Goal: Book appointment/travel/reservation

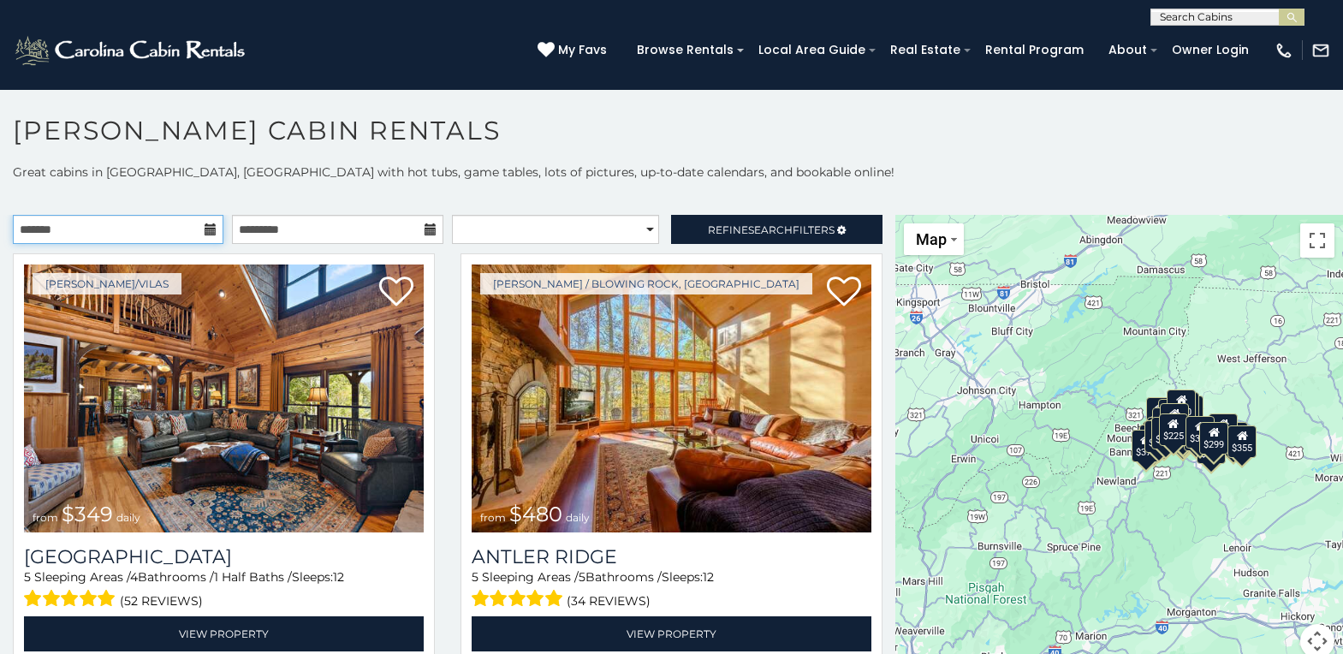
click at [209, 236] on input "text" at bounding box center [118, 229] width 211 height 29
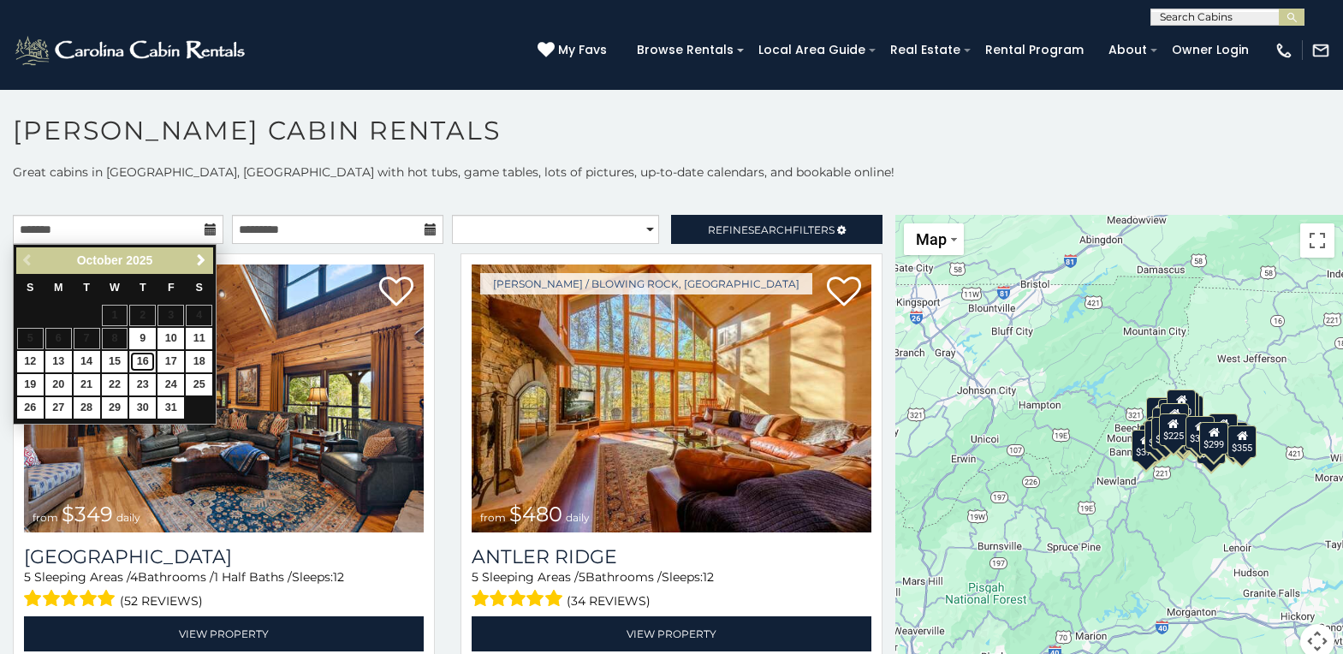
click at [146, 363] on link "16" at bounding box center [142, 361] width 27 height 21
type input "**********"
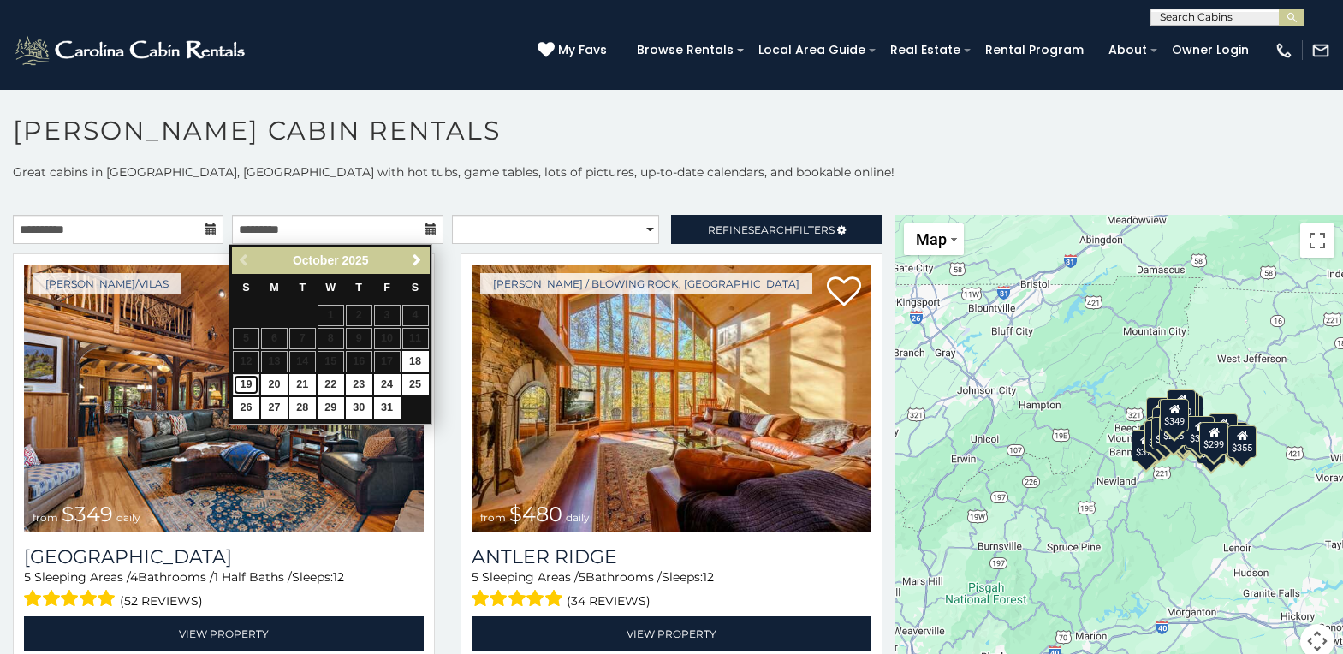
click at [248, 379] on link "19" at bounding box center [246, 384] width 27 height 21
type input "**********"
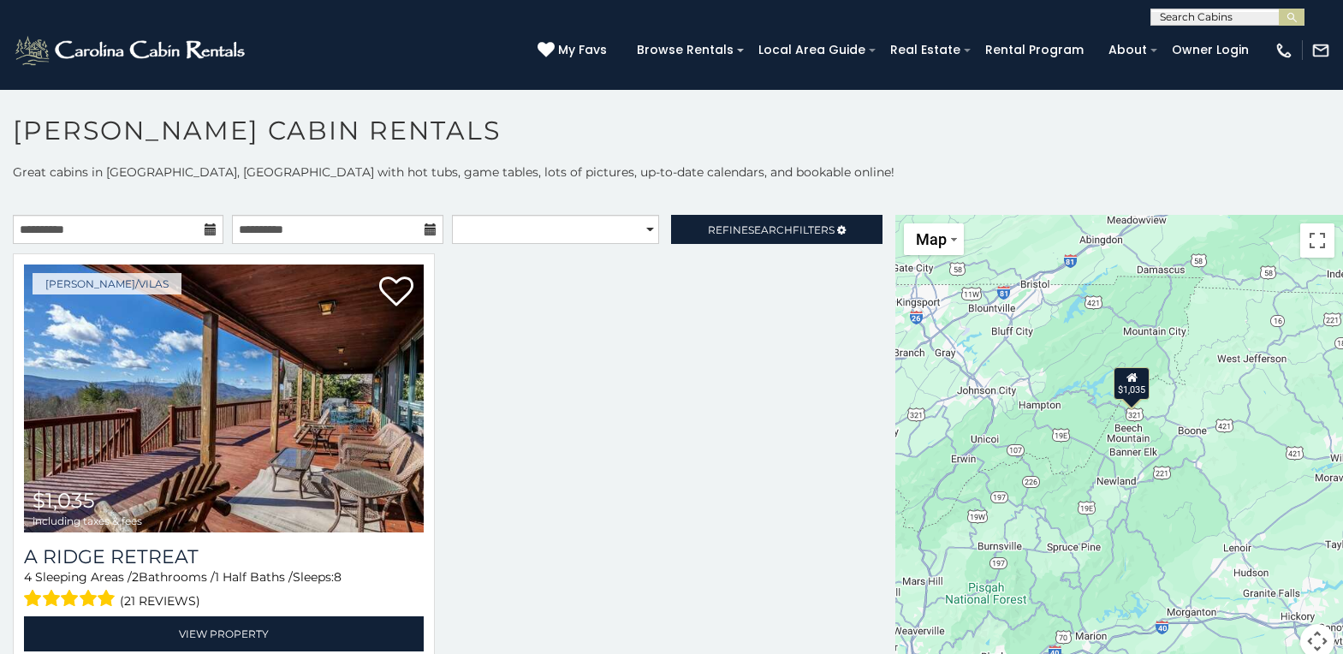
click at [207, 231] on icon at bounding box center [211, 229] width 12 height 12
click at [207, 230] on icon at bounding box center [211, 229] width 12 height 12
click at [209, 230] on icon at bounding box center [211, 229] width 12 height 12
click at [206, 229] on icon at bounding box center [211, 229] width 12 height 12
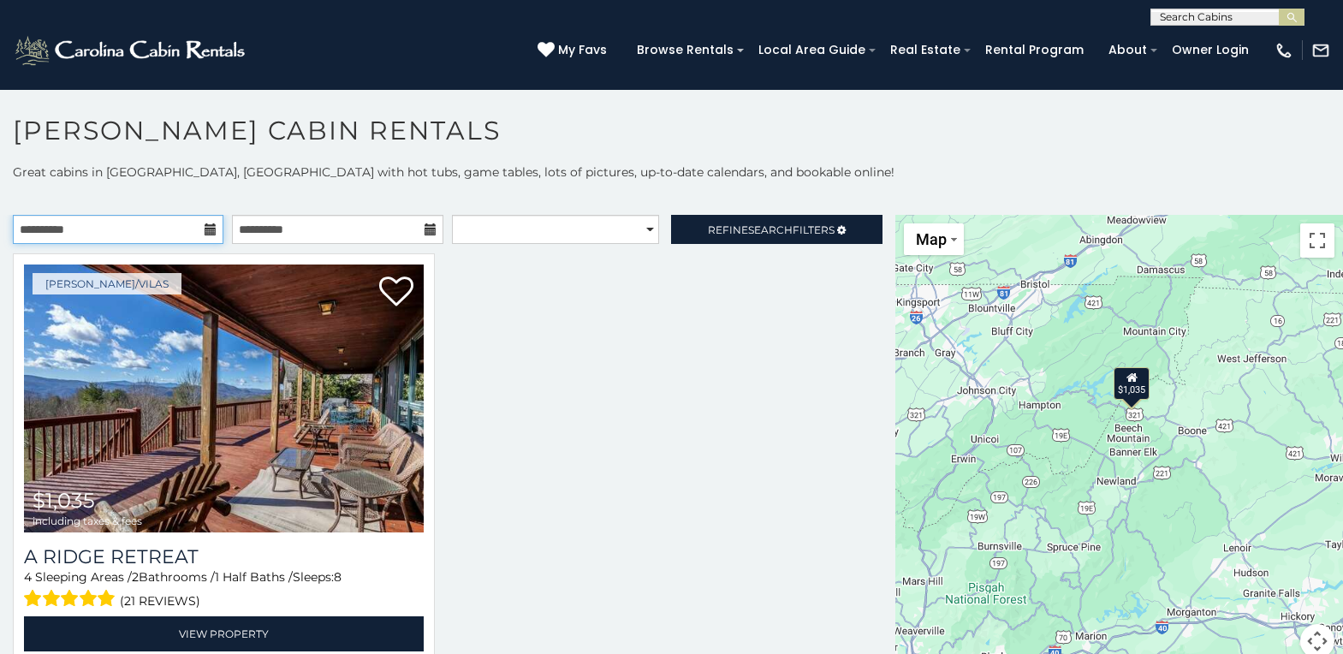
drag, startPoint x: 211, startPoint y: 222, endPoint x: 210, endPoint y: 231, distance: 9.5
click at [211, 224] on div "**********" at bounding box center [118, 229] width 211 height 29
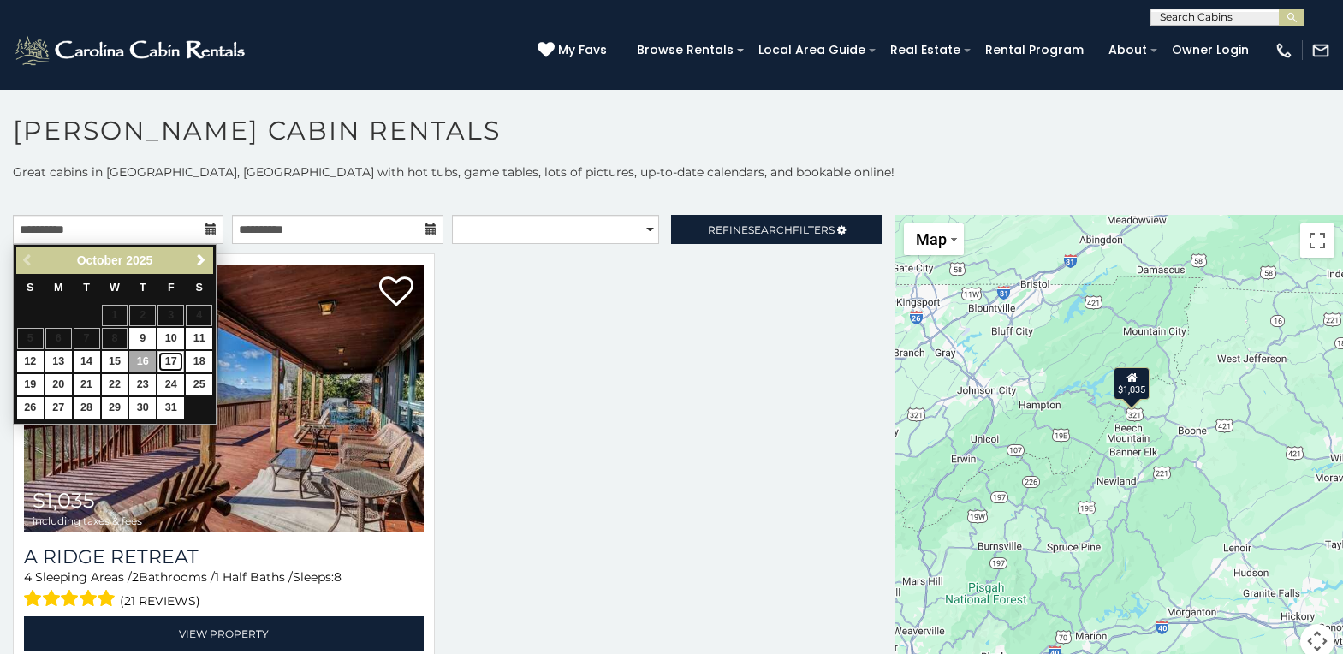
click at [175, 356] on link "17" at bounding box center [171, 361] width 27 height 21
type input "**********"
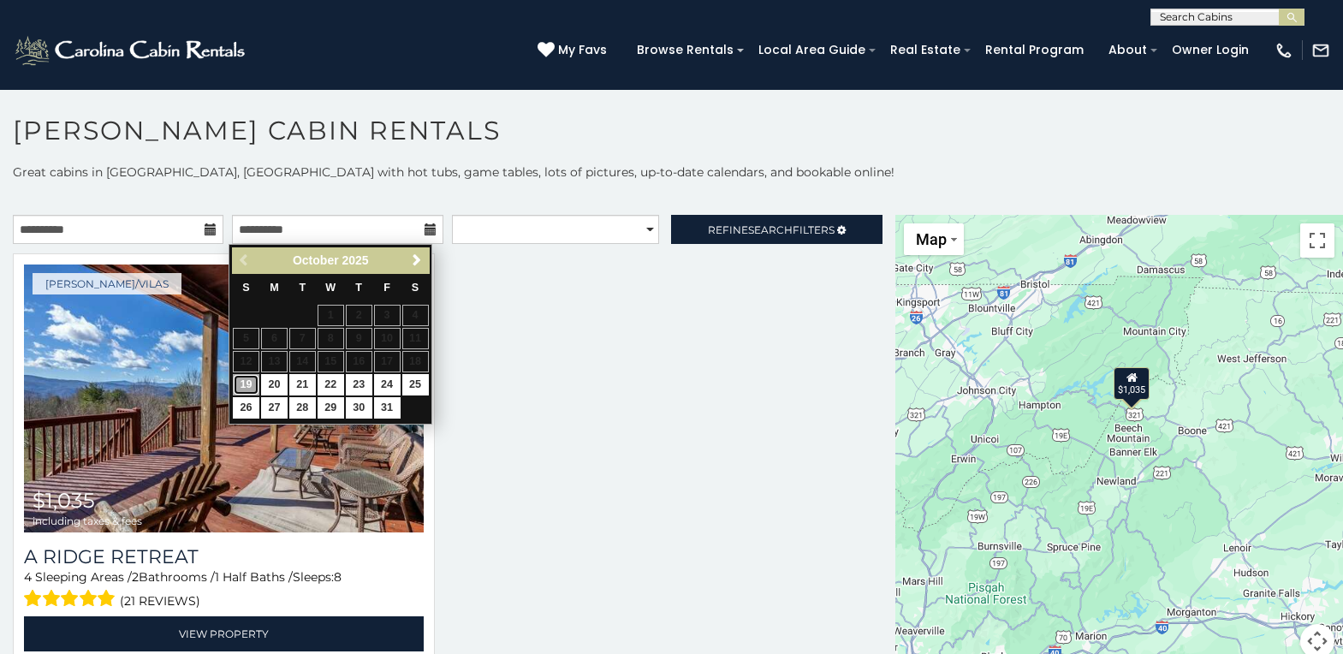
click at [248, 383] on link "19" at bounding box center [246, 384] width 27 height 21
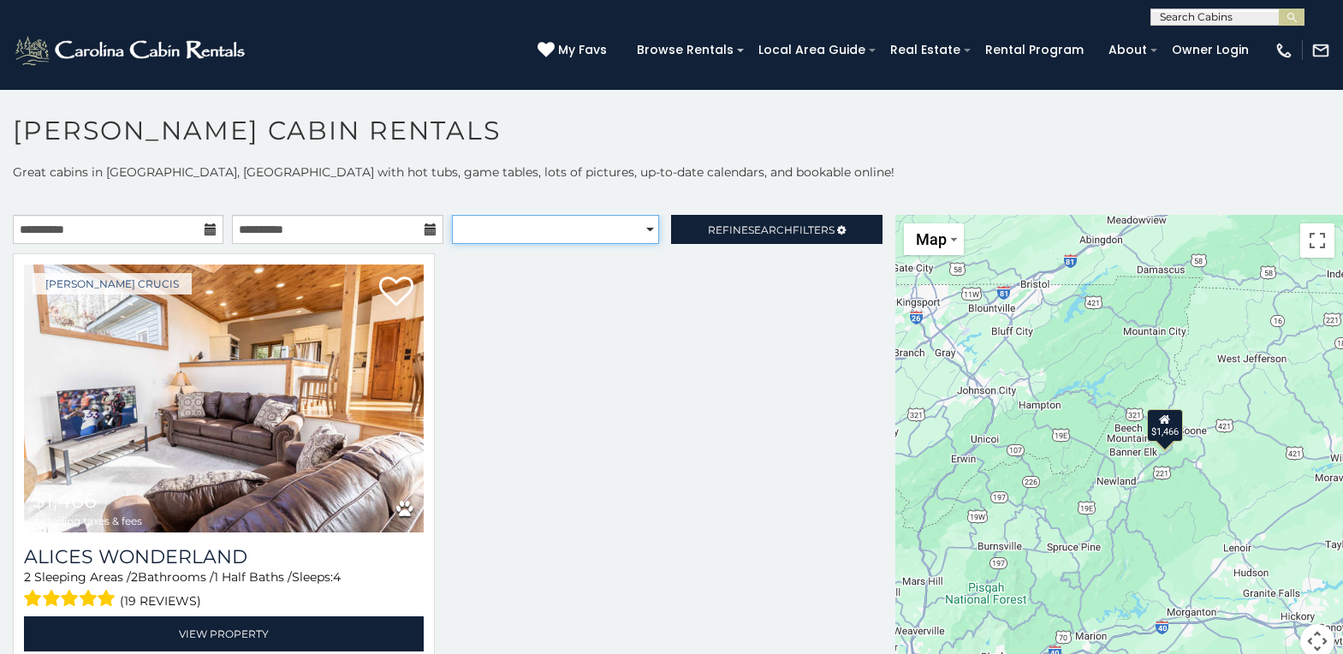
click at [633, 235] on select "**********" at bounding box center [555, 229] width 207 height 29
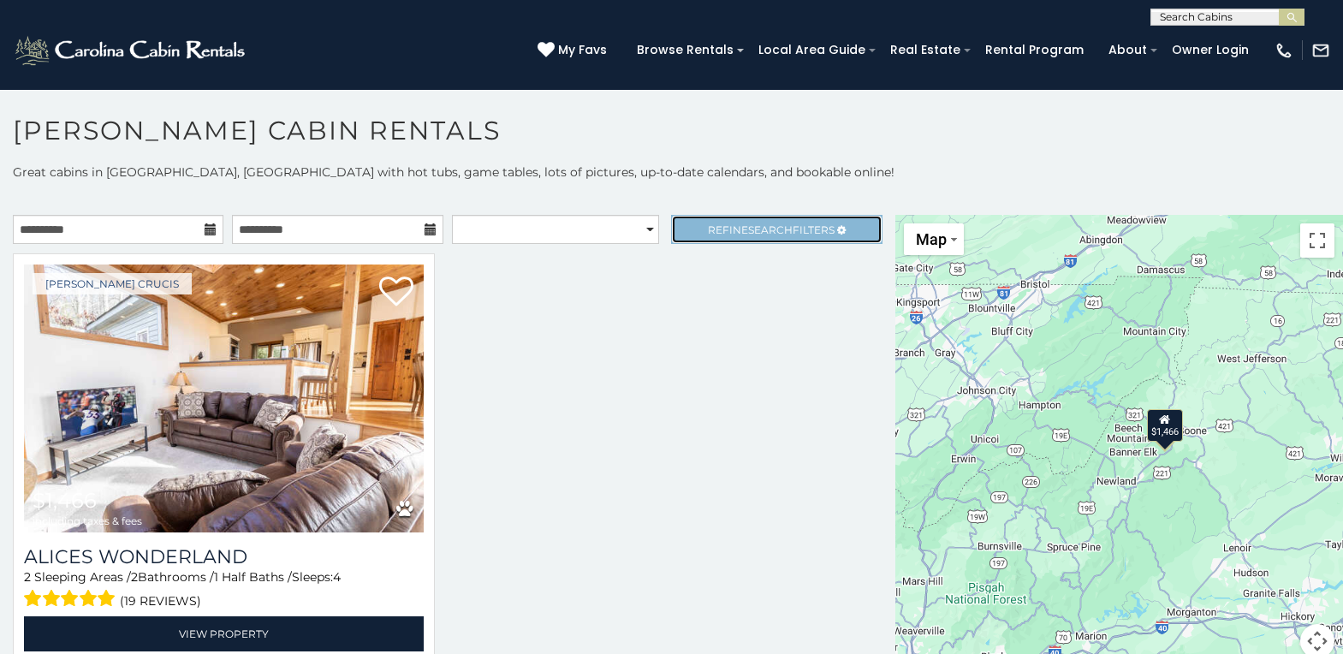
click at [758, 234] on span "Search" at bounding box center [770, 229] width 45 height 13
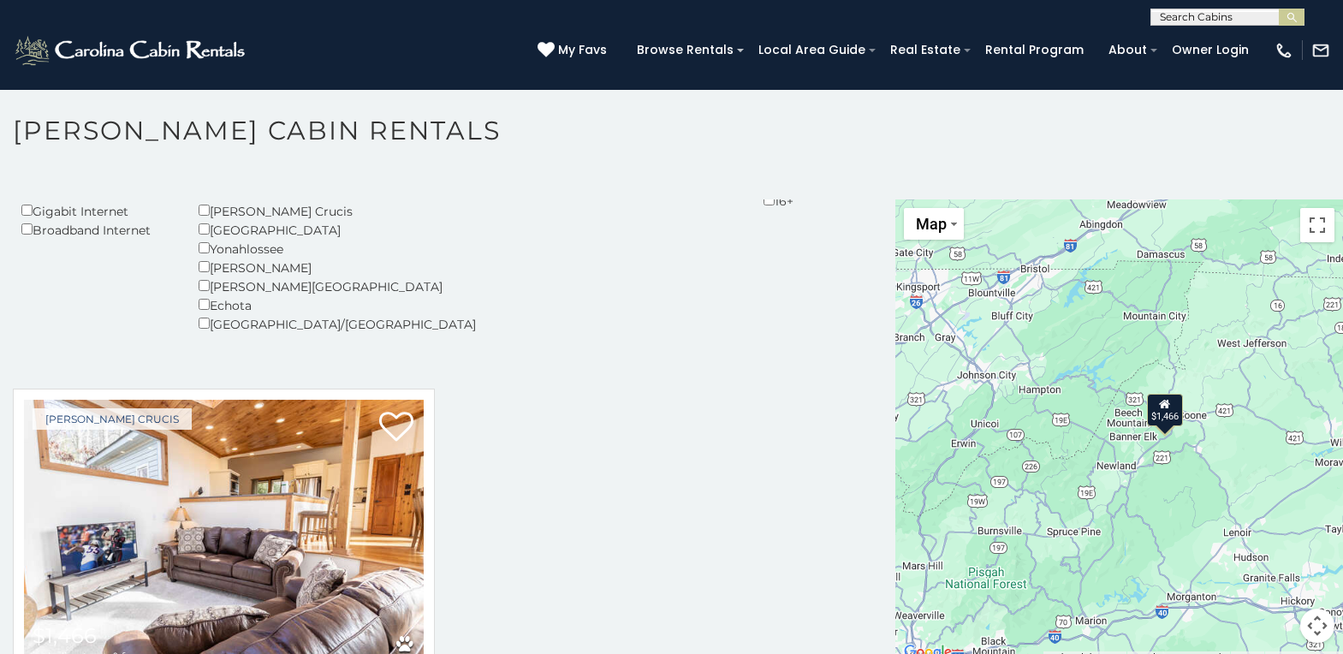
scroll to position [494, 0]
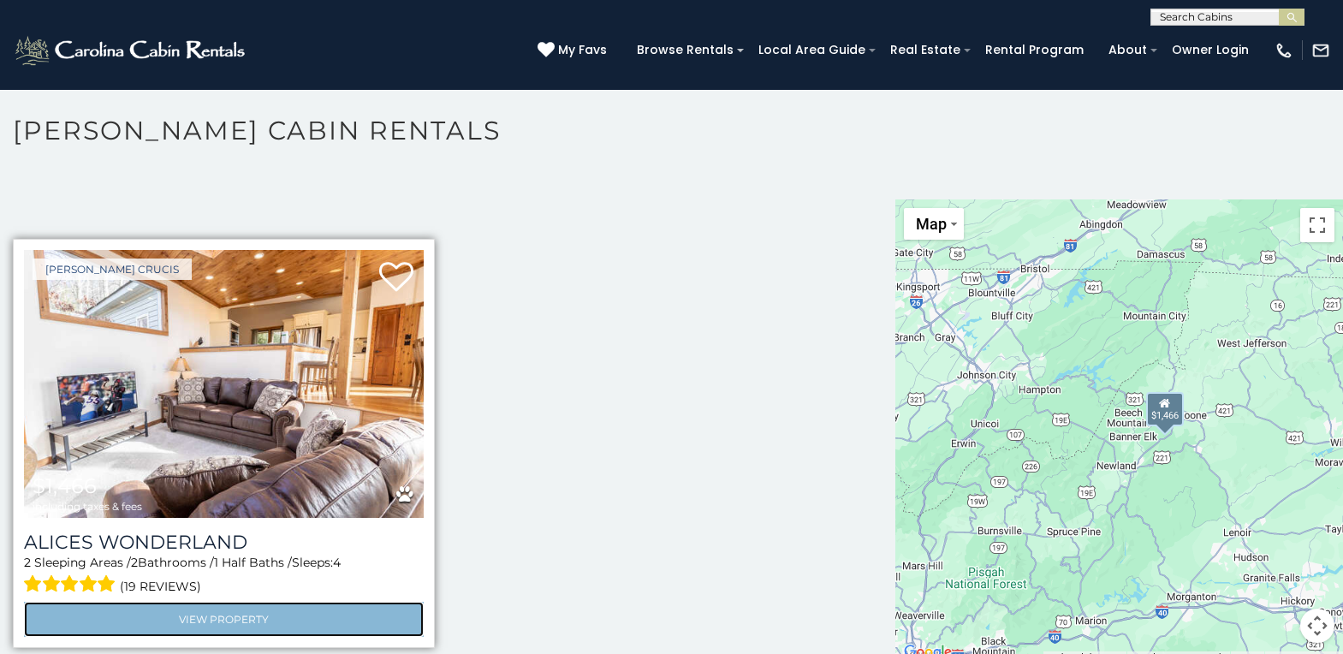
click at [292, 608] on link "View Property" at bounding box center [224, 619] width 400 height 35
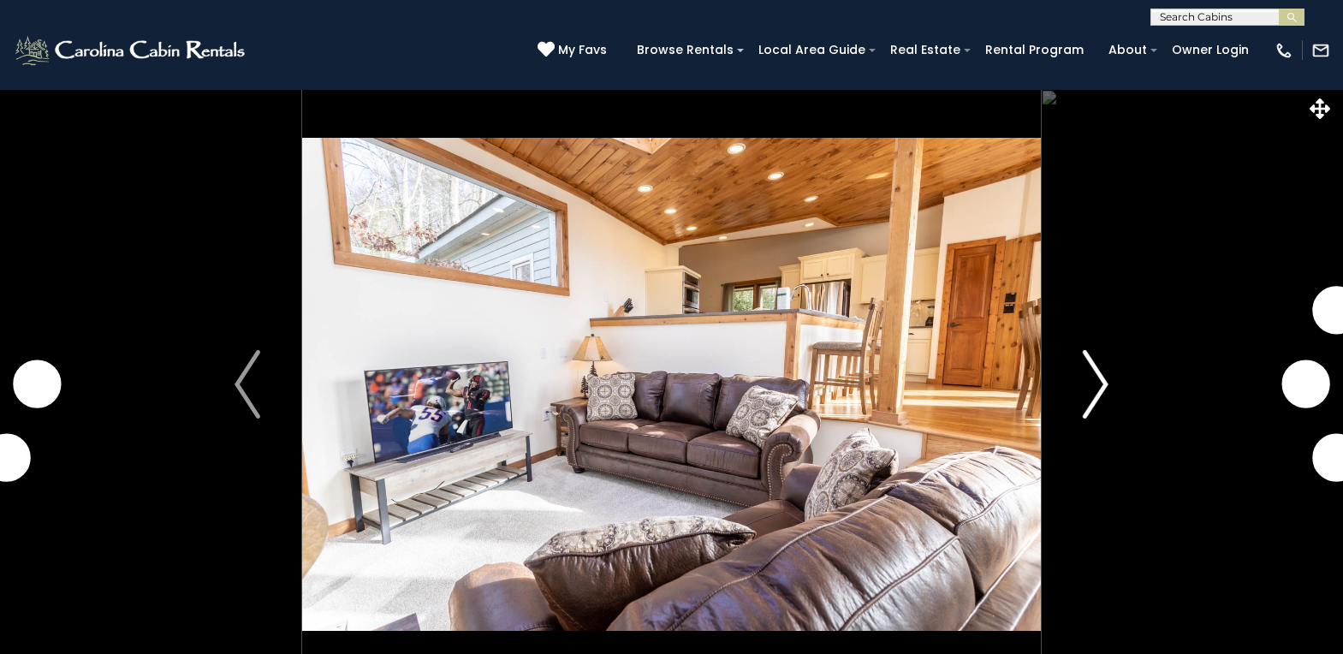
click at [1106, 383] on img "Next" at bounding box center [1096, 384] width 26 height 68
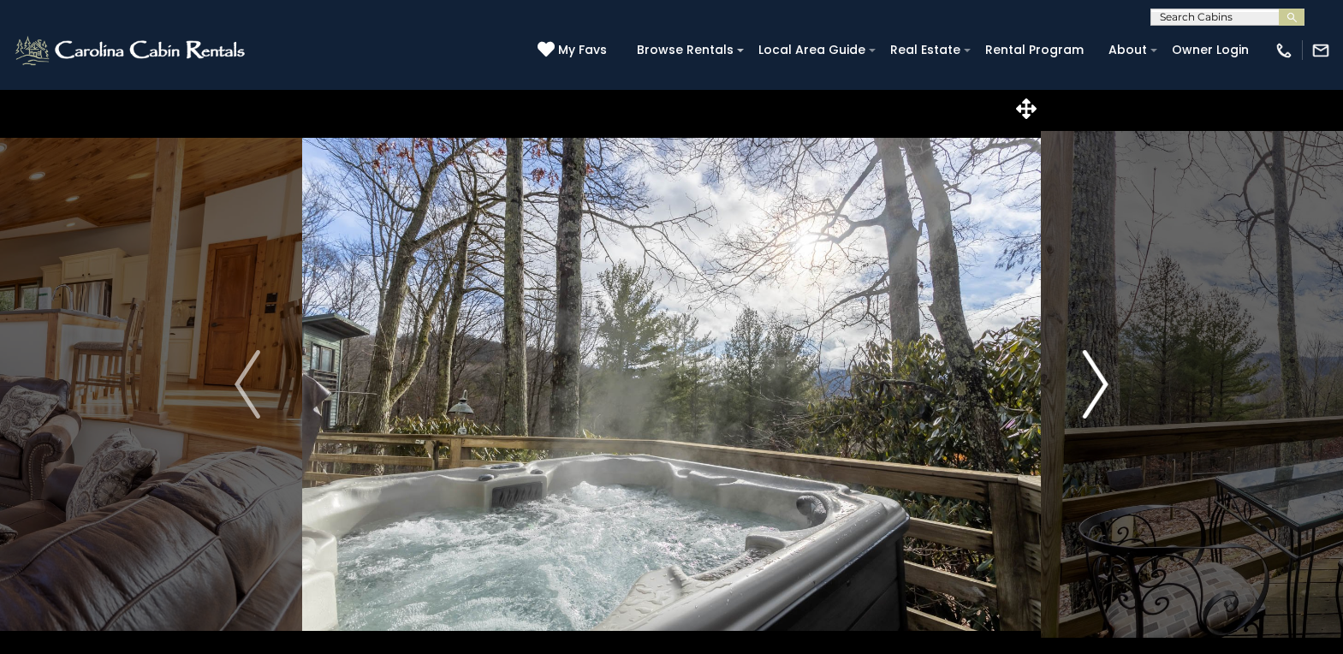
click at [1102, 383] on img "Next" at bounding box center [1096, 384] width 26 height 68
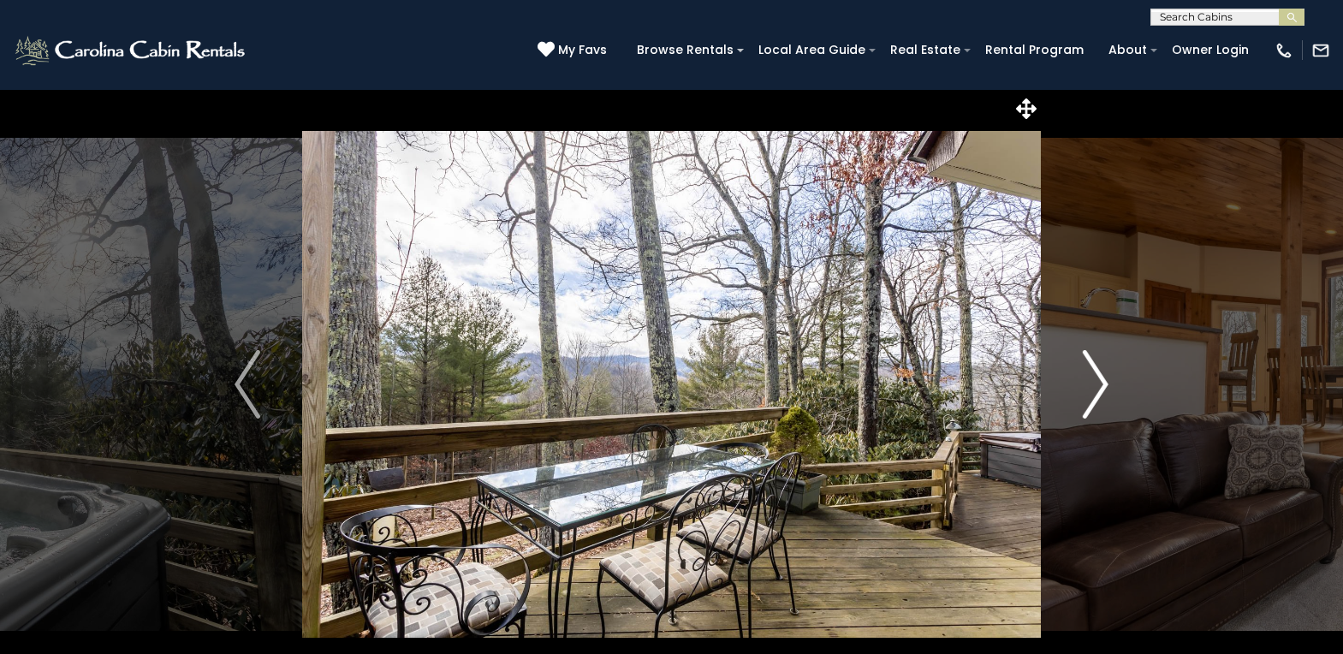
click at [1102, 383] on img "Next" at bounding box center [1096, 384] width 26 height 68
click at [1102, 384] on img "Next" at bounding box center [1096, 384] width 26 height 68
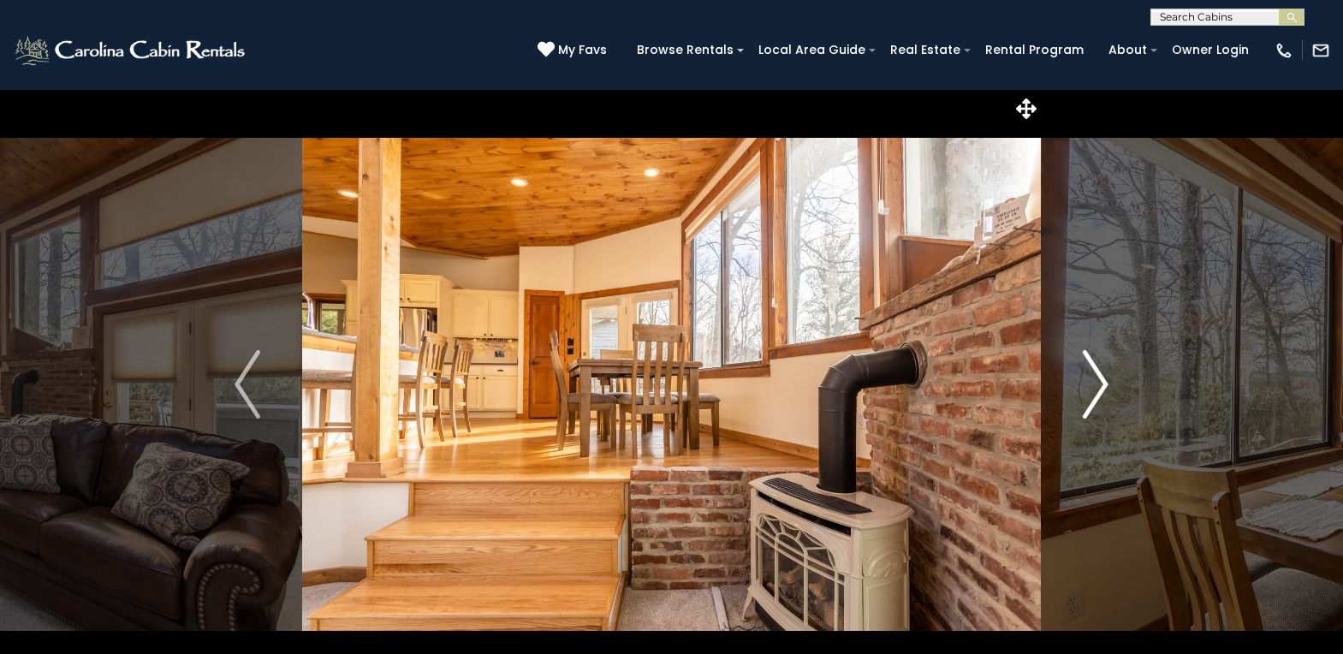
click at [1102, 384] on img "Next" at bounding box center [1096, 384] width 26 height 68
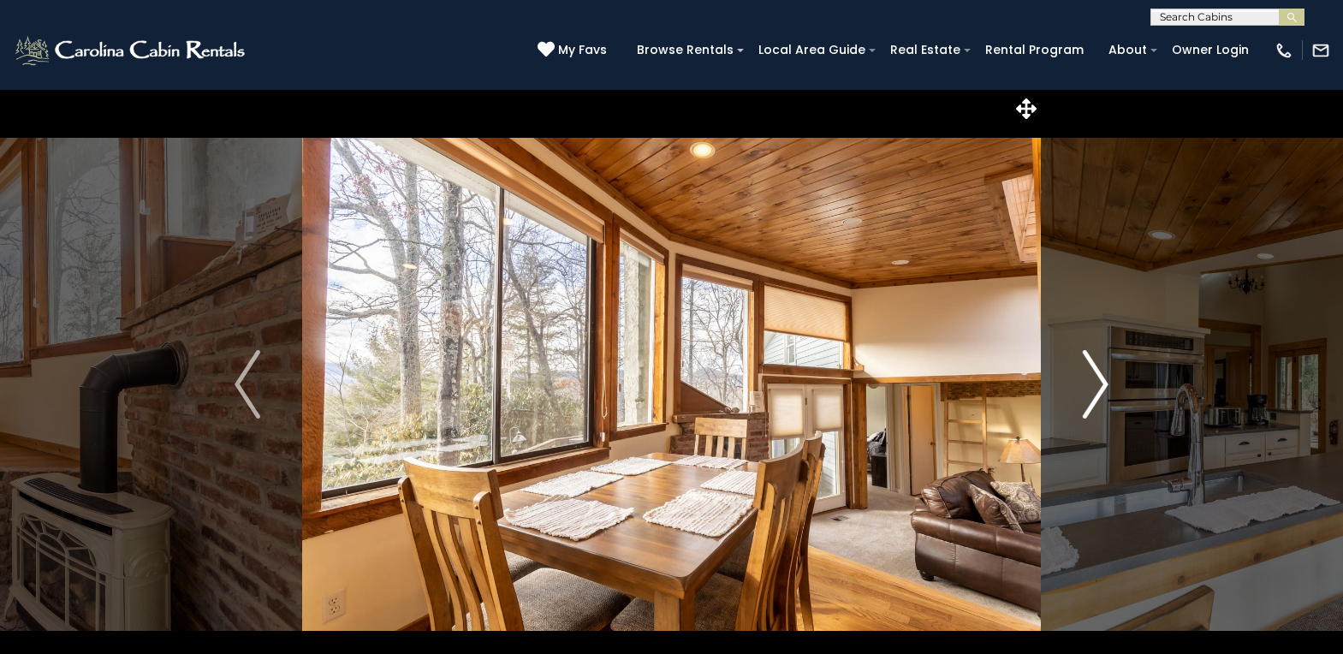
click at [1102, 384] on img "Next" at bounding box center [1096, 384] width 26 height 68
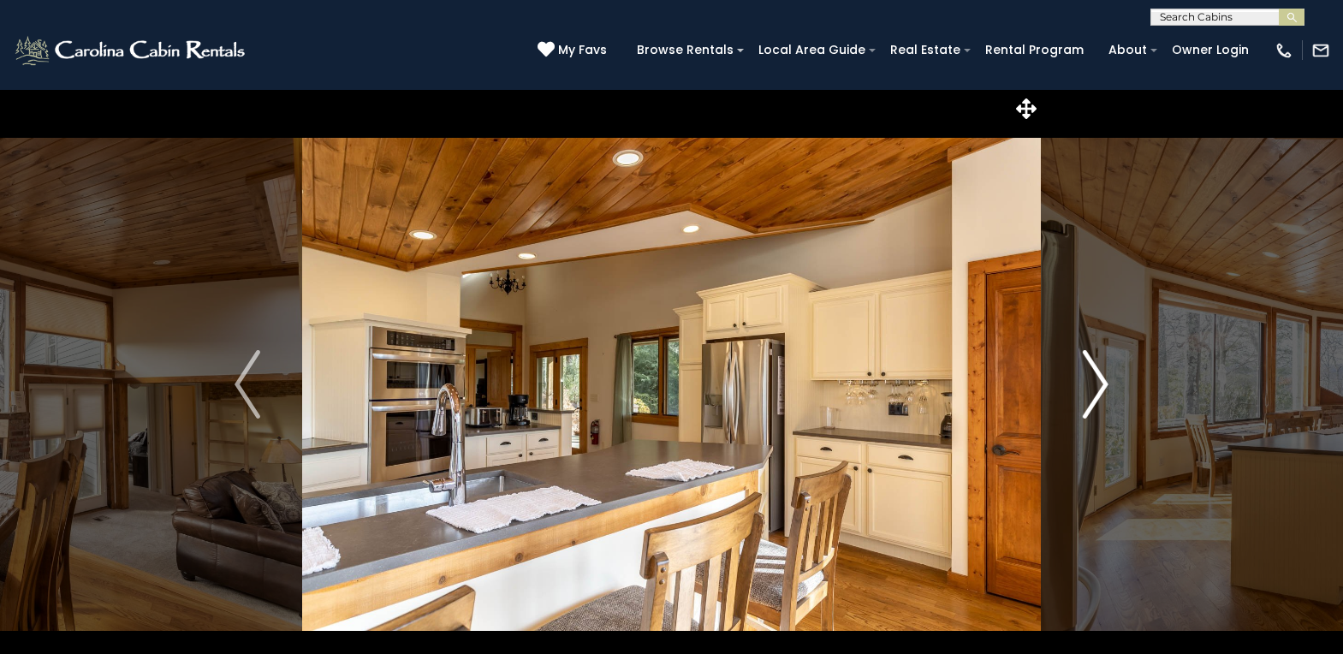
click at [1102, 384] on img "Next" at bounding box center [1096, 384] width 26 height 68
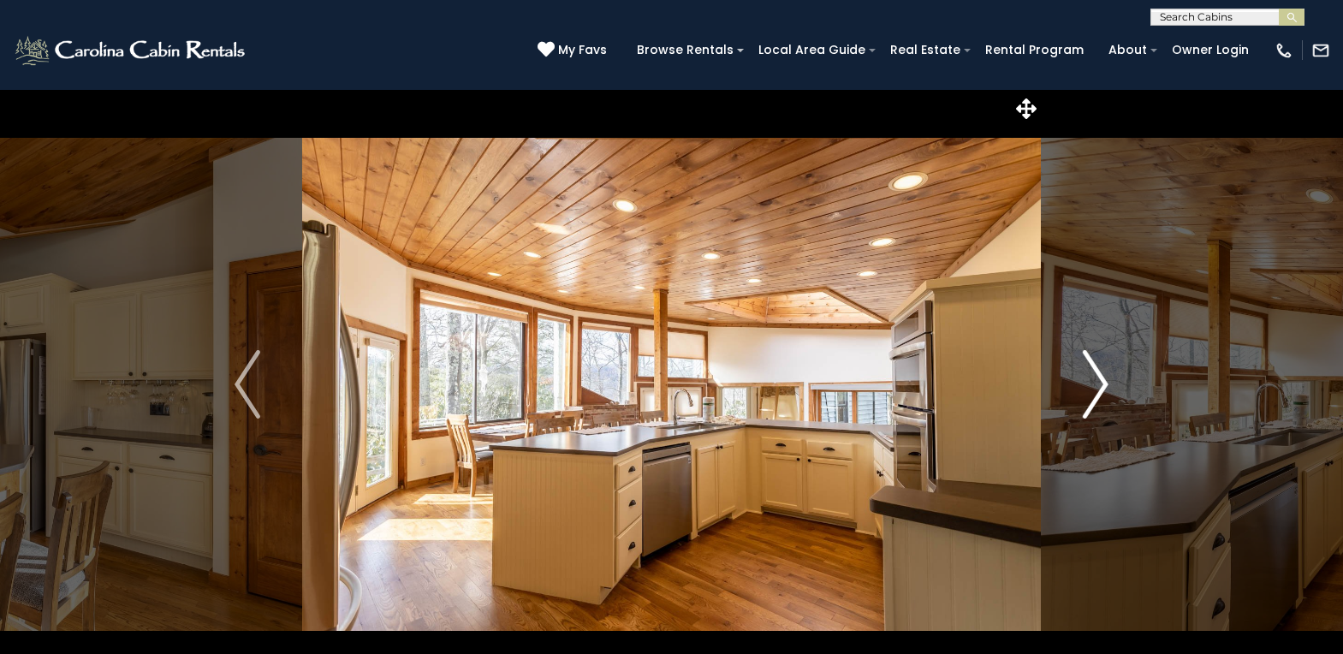
click at [1102, 384] on img "Next" at bounding box center [1096, 384] width 26 height 68
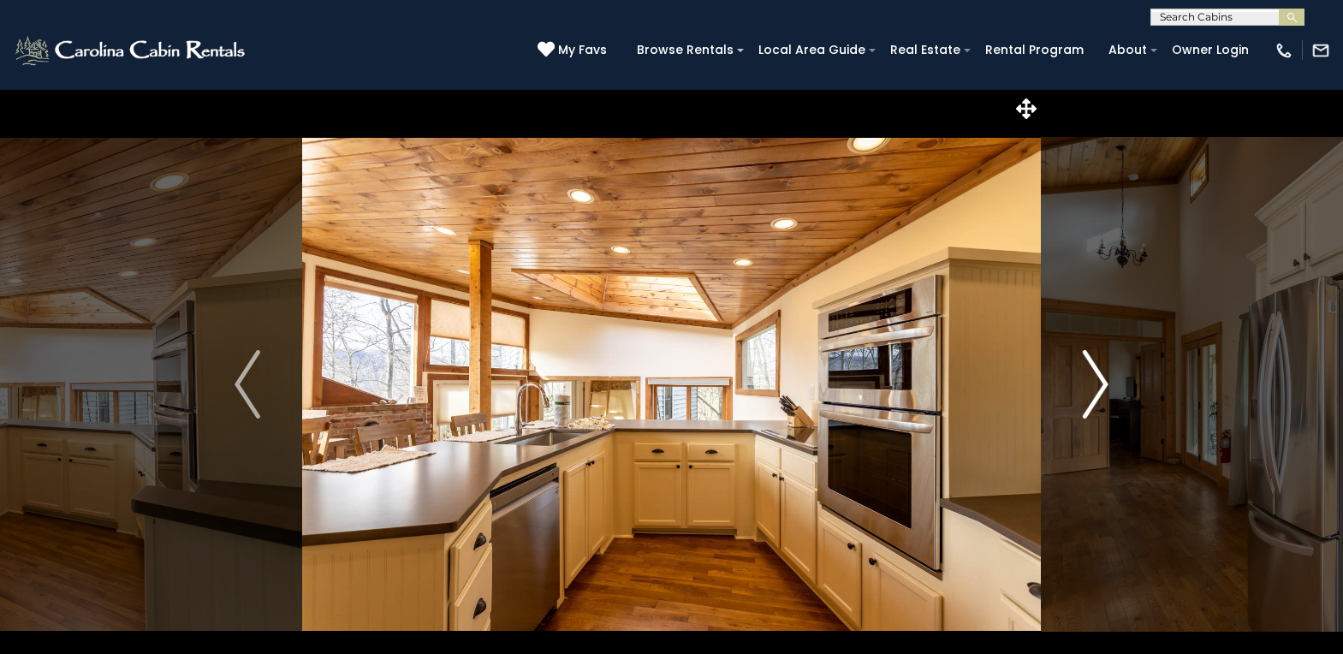
click at [1102, 384] on img "Next" at bounding box center [1096, 384] width 26 height 68
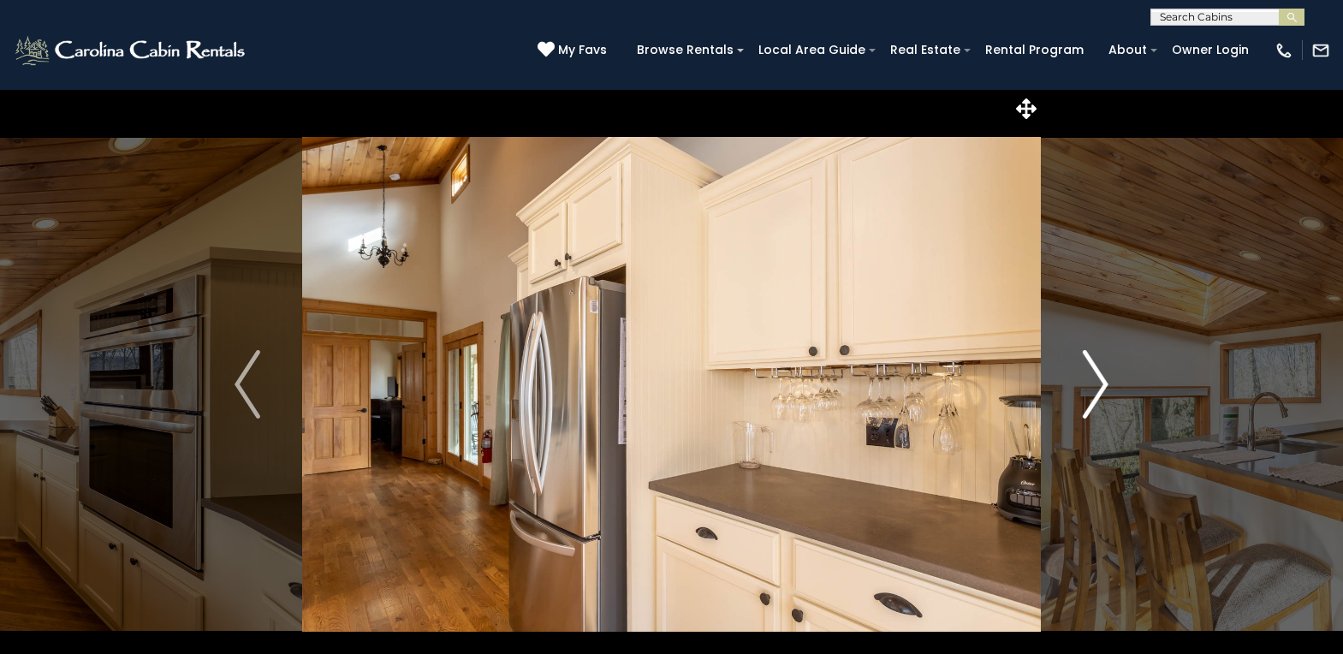
click at [1102, 384] on img "Next" at bounding box center [1096, 384] width 26 height 68
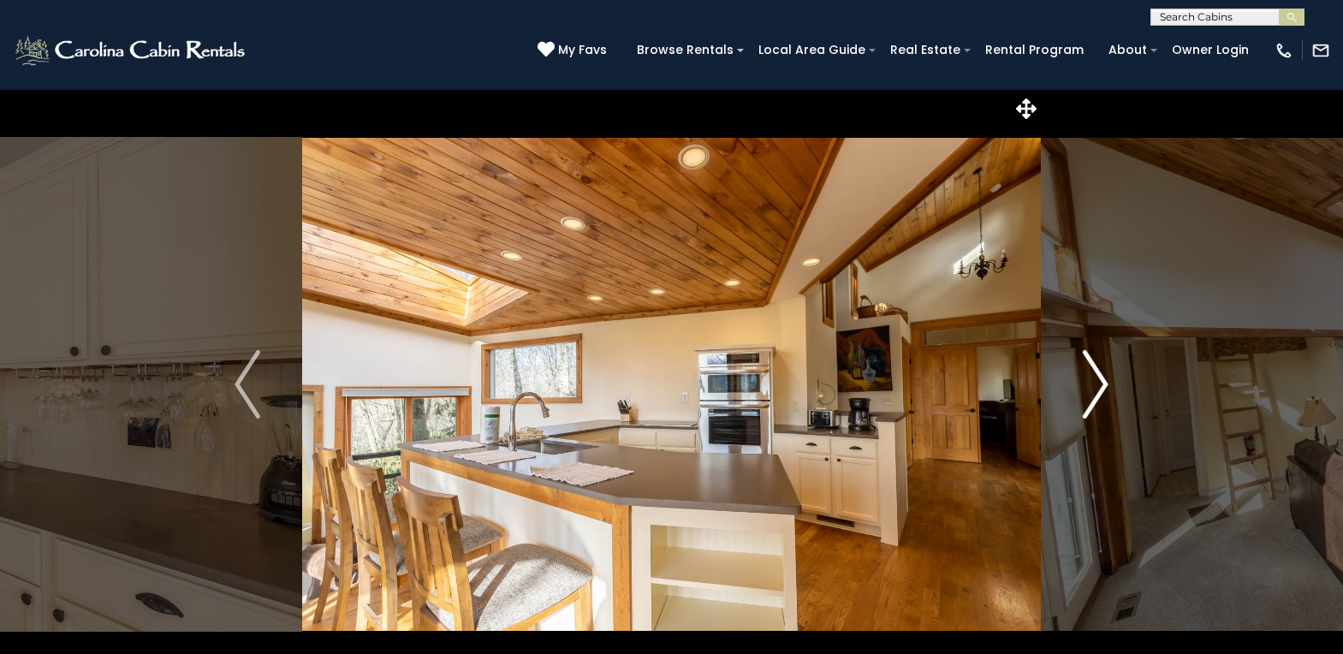
click at [1102, 385] on img "Next" at bounding box center [1096, 384] width 26 height 68
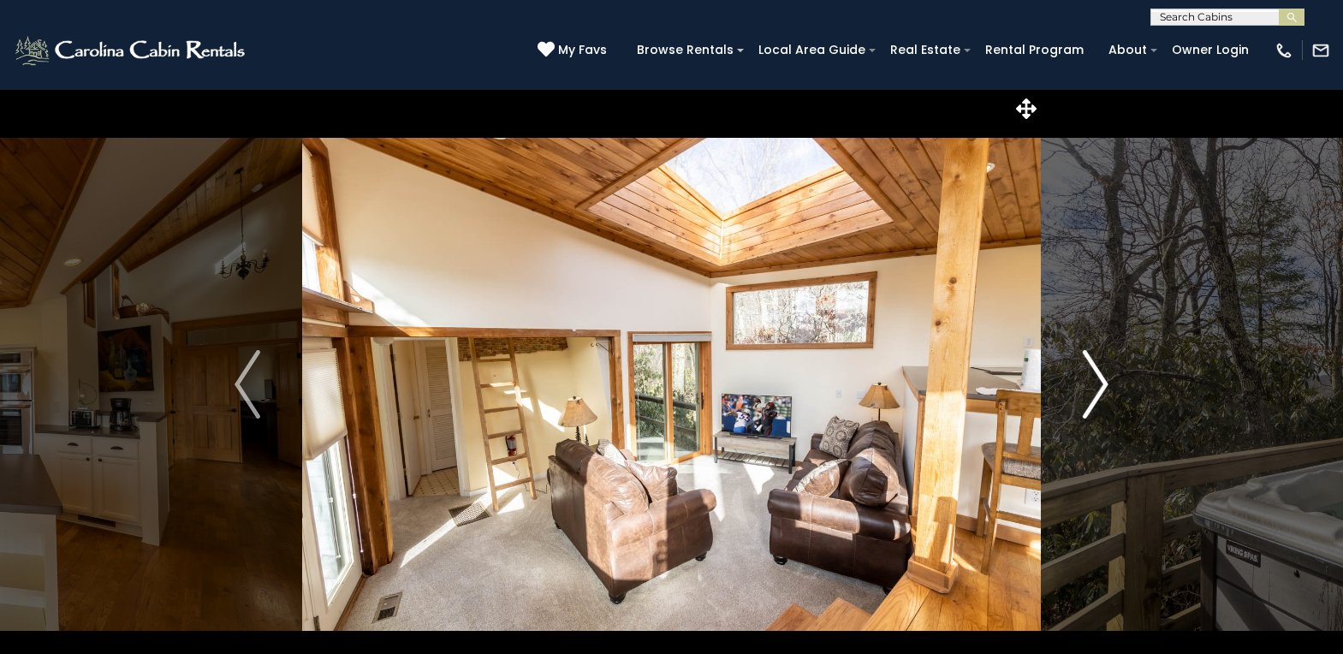
click at [1102, 385] on img "Next" at bounding box center [1096, 384] width 26 height 68
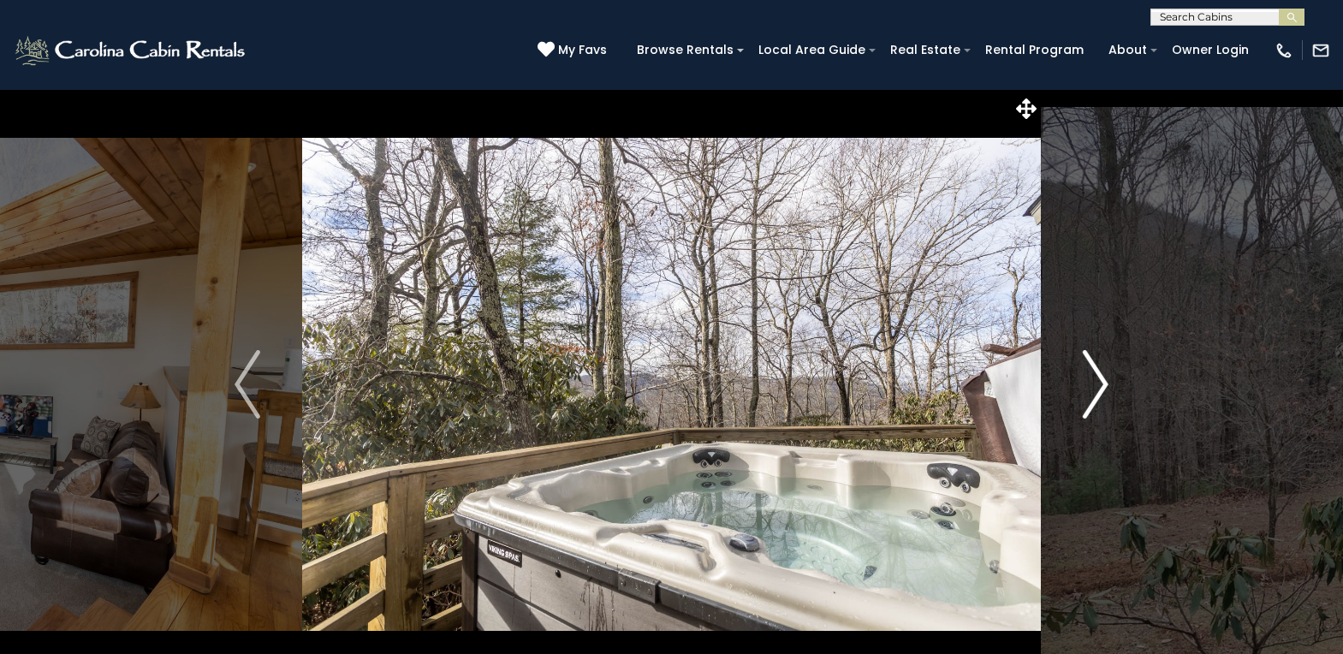
click at [1102, 385] on img "Next" at bounding box center [1096, 384] width 26 height 68
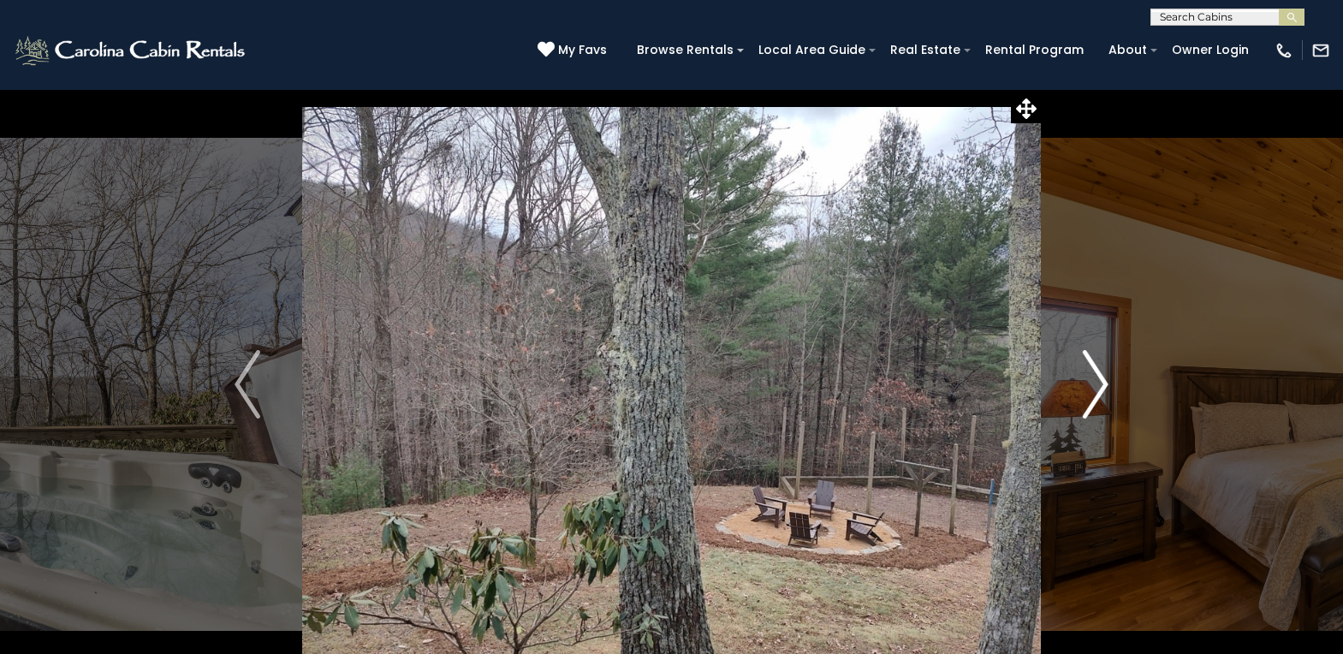
click at [1102, 385] on img "Next" at bounding box center [1096, 384] width 26 height 68
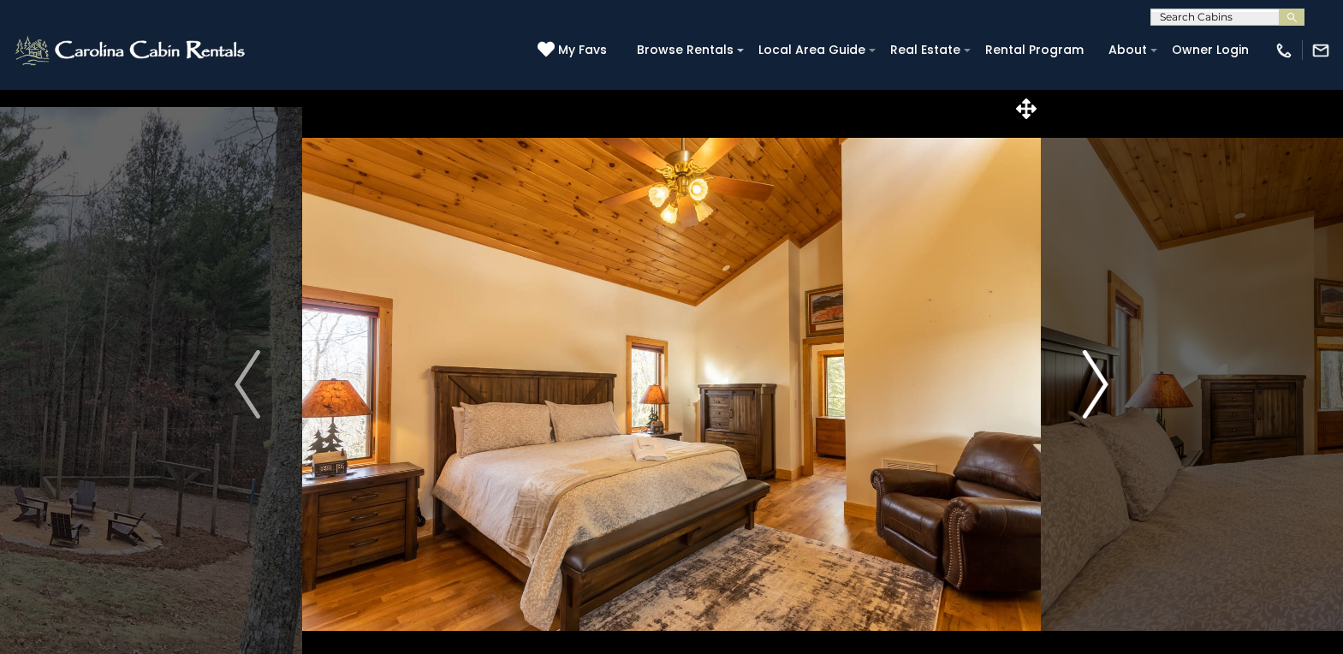
click at [1102, 385] on img "Next" at bounding box center [1096, 384] width 26 height 68
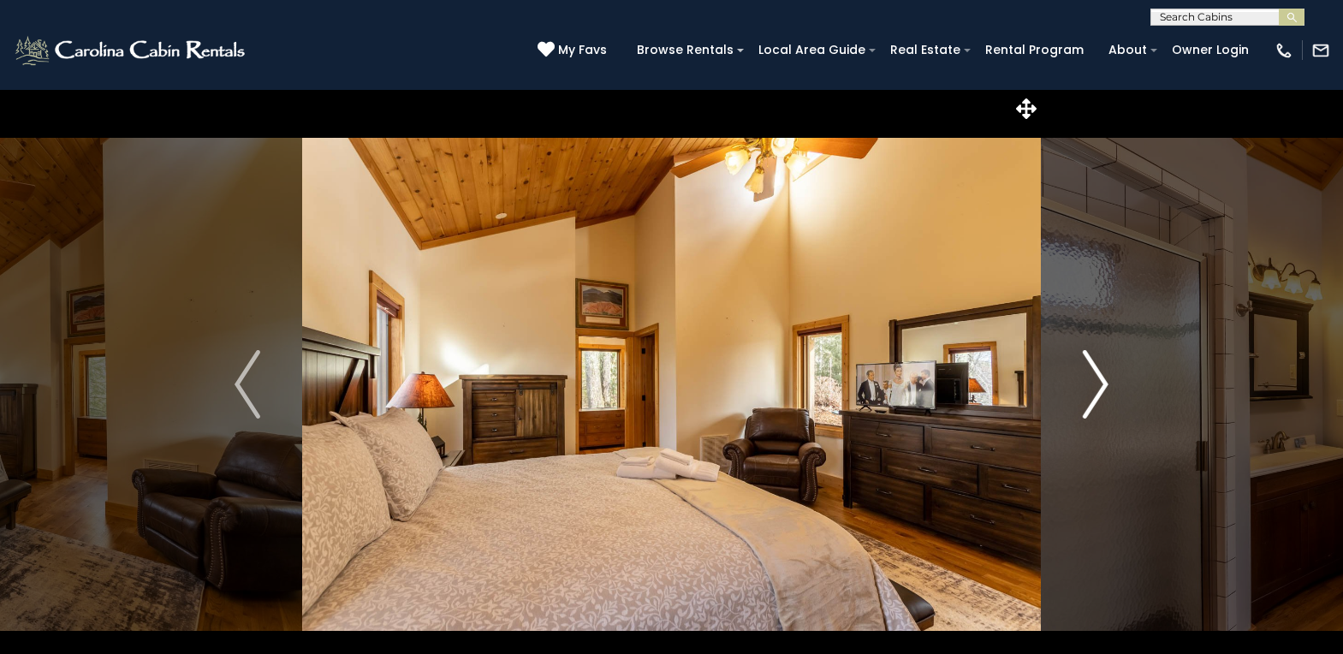
click at [1102, 385] on img "Next" at bounding box center [1096, 384] width 26 height 68
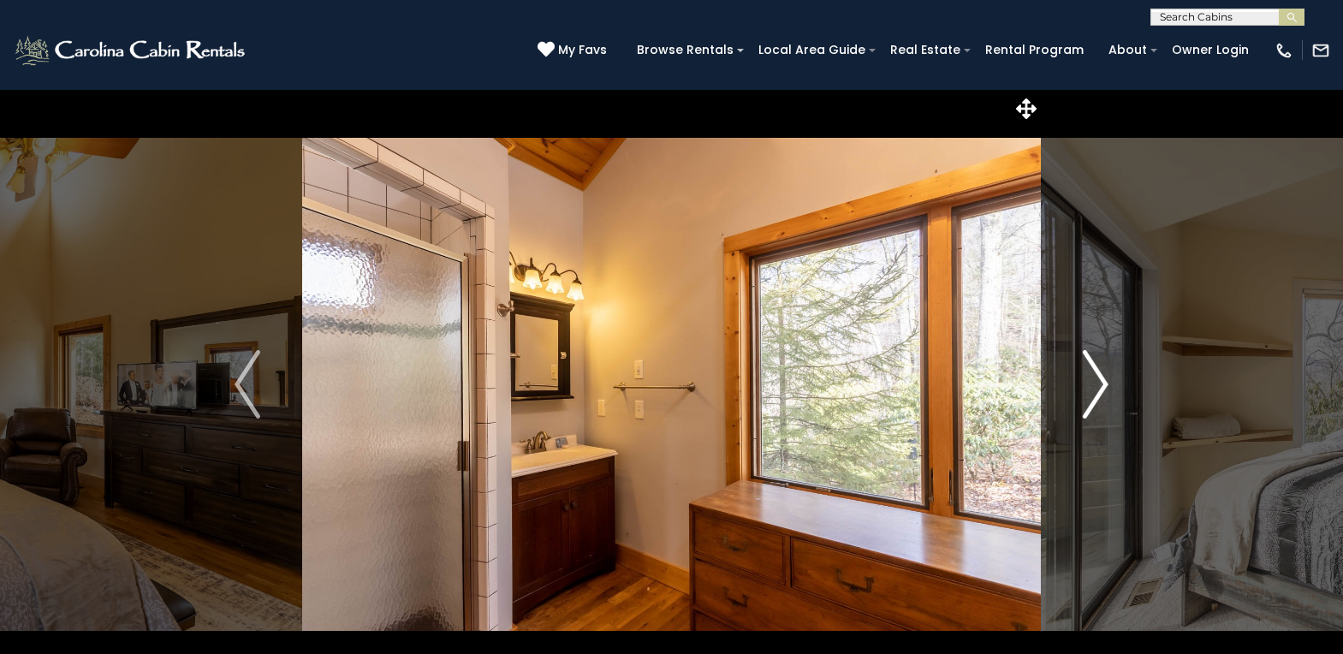
click at [1102, 385] on img "Next" at bounding box center [1096, 384] width 26 height 68
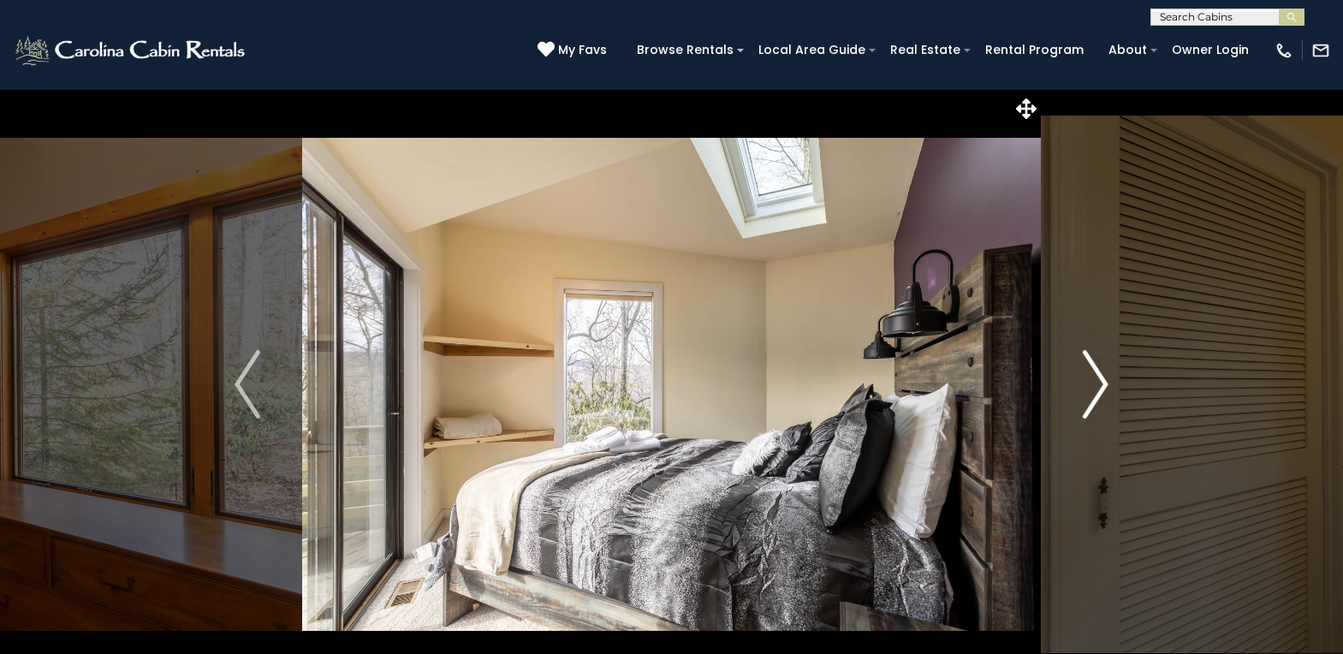
click at [1102, 385] on img "Next" at bounding box center [1096, 384] width 26 height 68
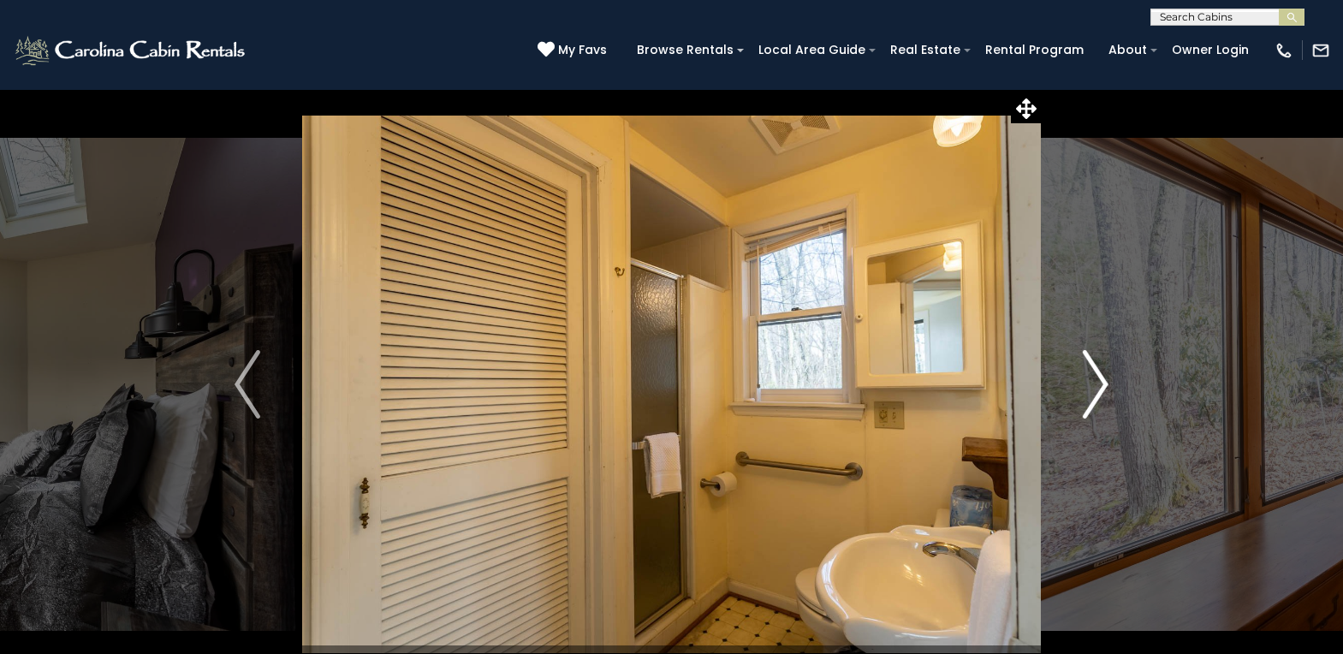
click at [1102, 385] on img "Next" at bounding box center [1096, 384] width 26 height 68
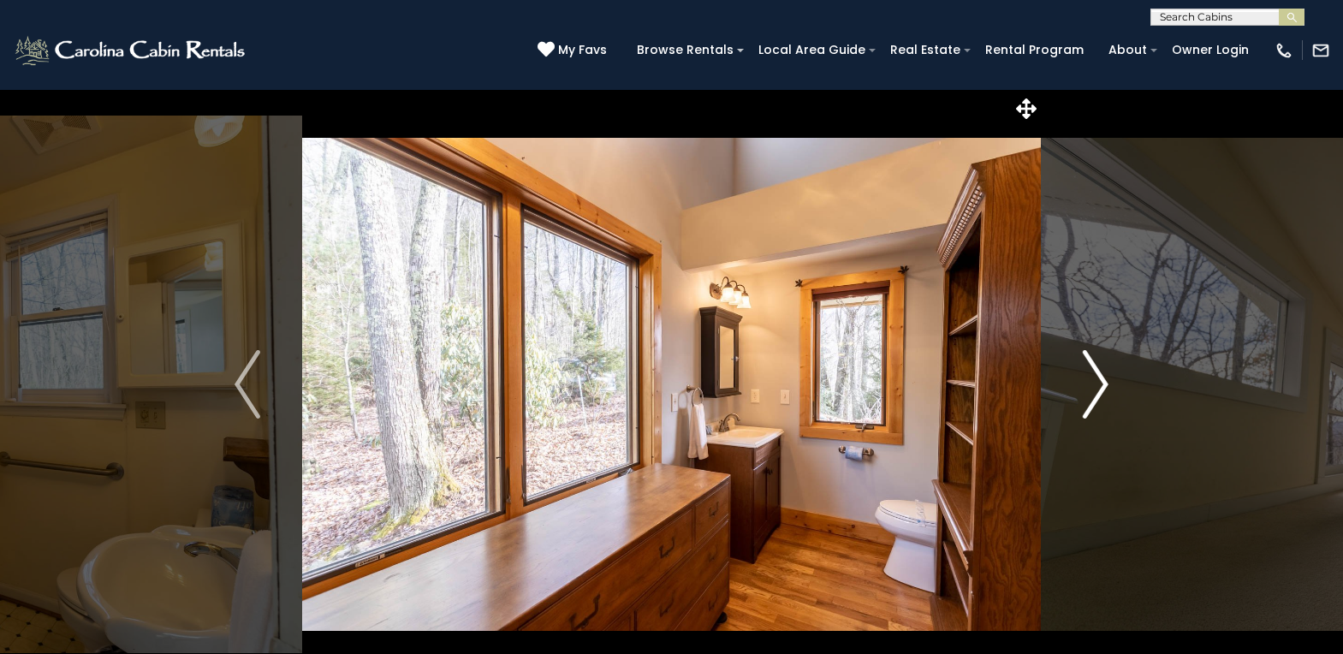
click at [1102, 385] on img "Next" at bounding box center [1096, 384] width 26 height 68
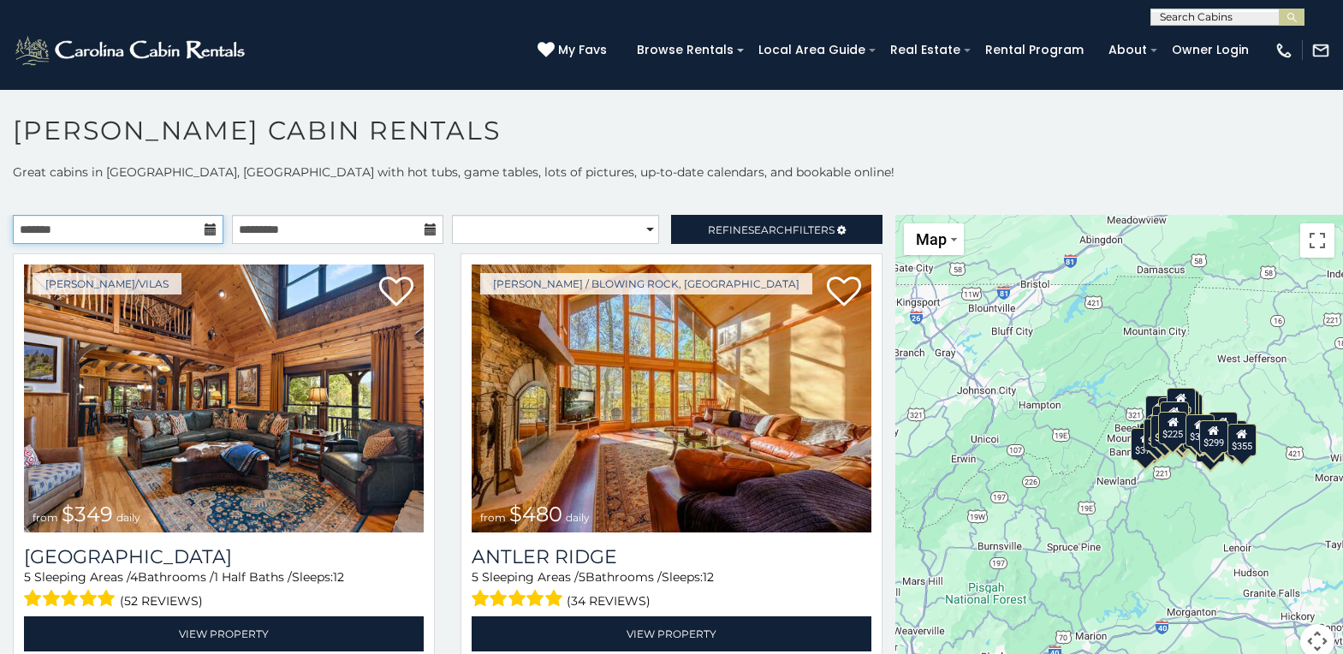
click at [198, 228] on input "text" at bounding box center [118, 229] width 211 height 29
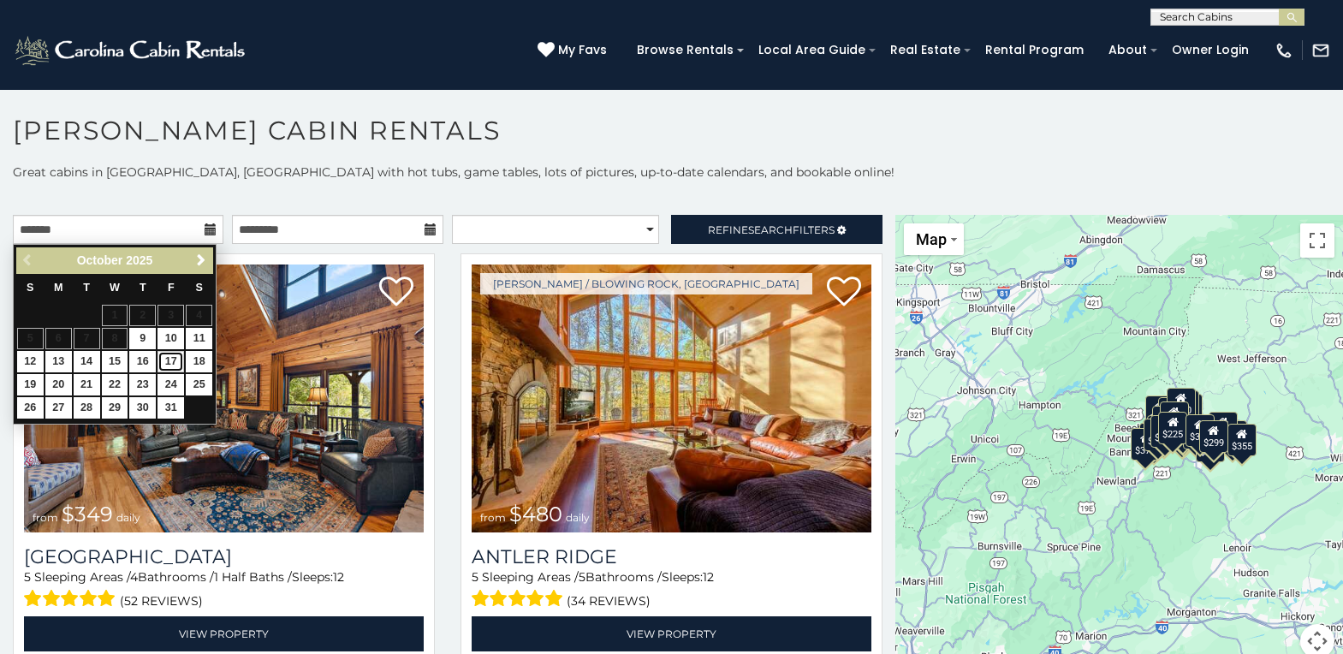
click at [172, 356] on link "17" at bounding box center [171, 361] width 27 height 21
type input "**********"
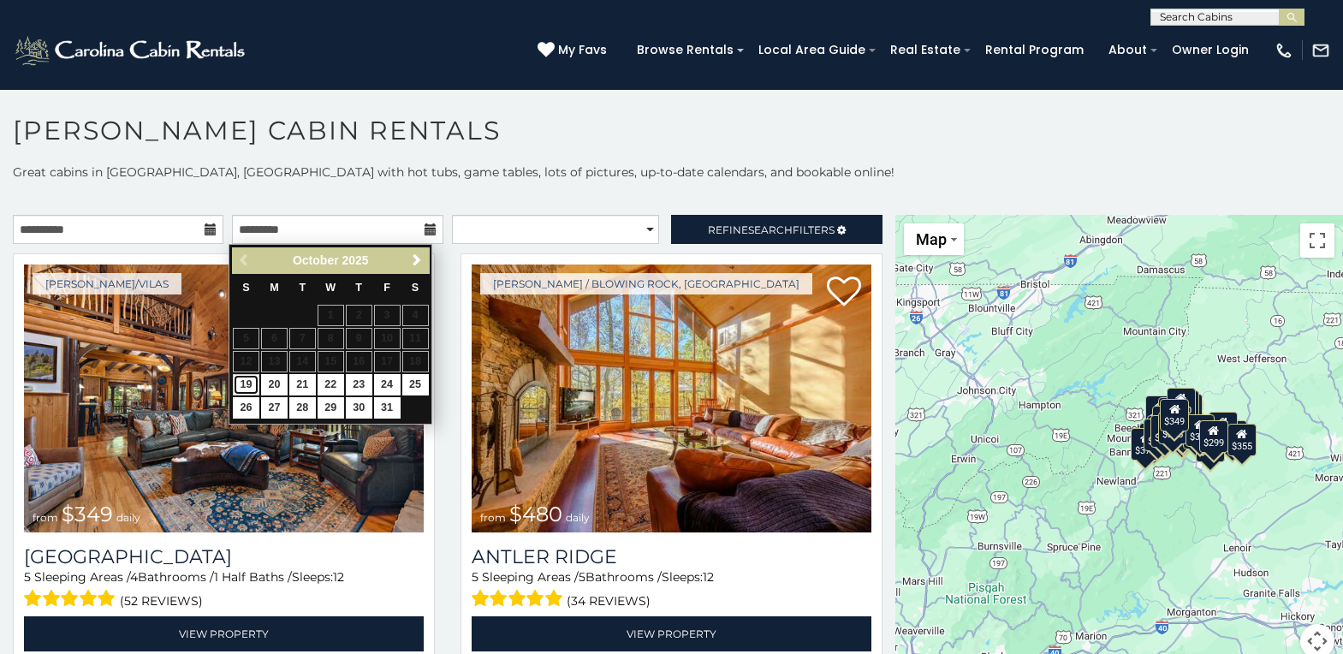
click at [251, 377] on link "19" at bounding box center [246, 384] width 27 height 21
type input "**********"
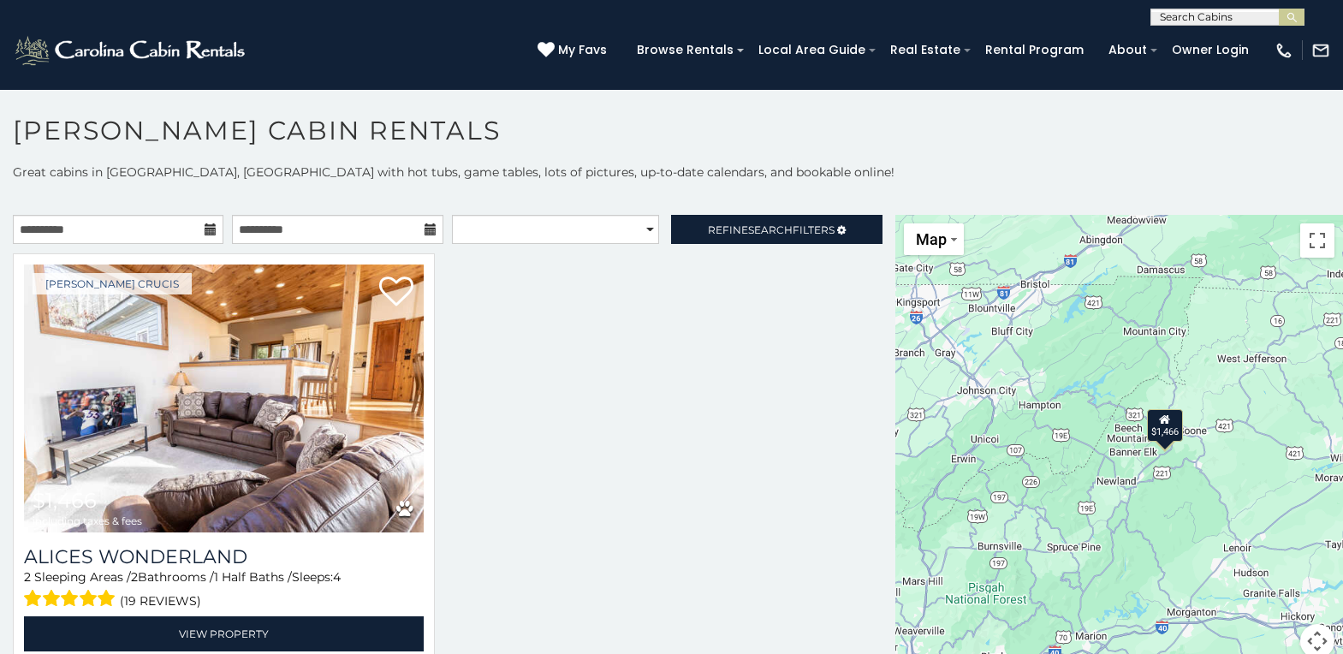
scroll to position [15, 0]
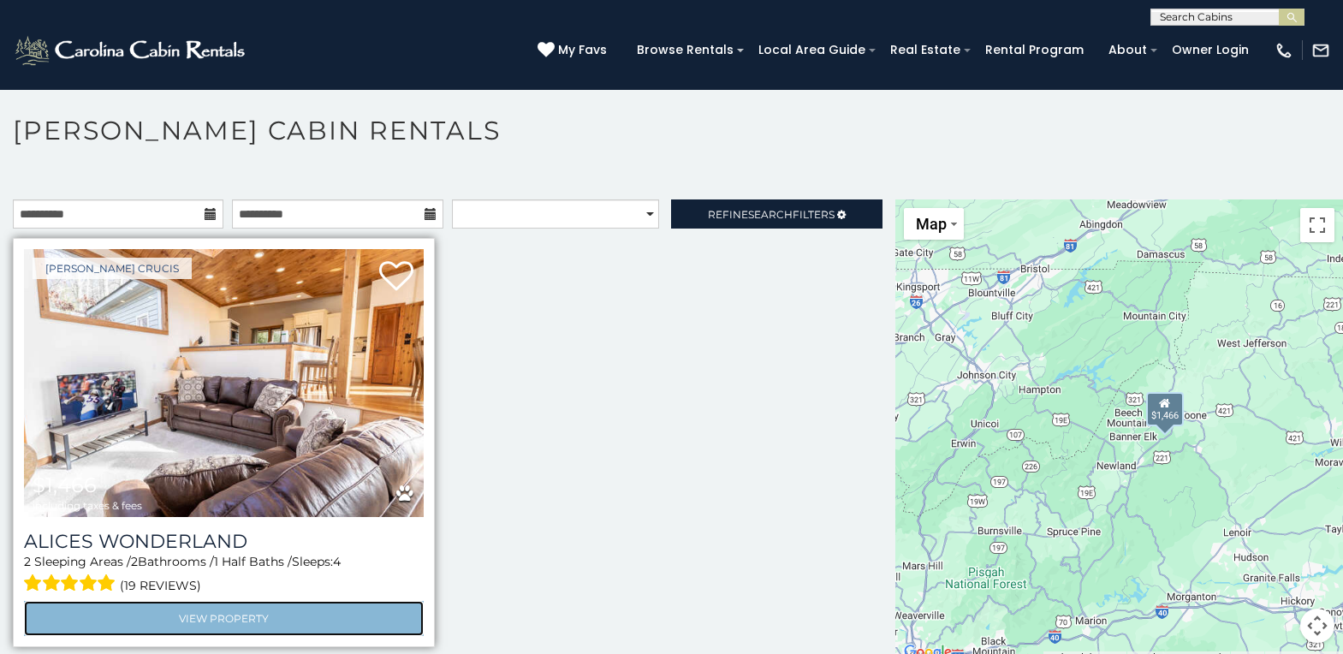
click at [273, 609] on link "View Property" at bounding box center [224, 618] width 400 height 35
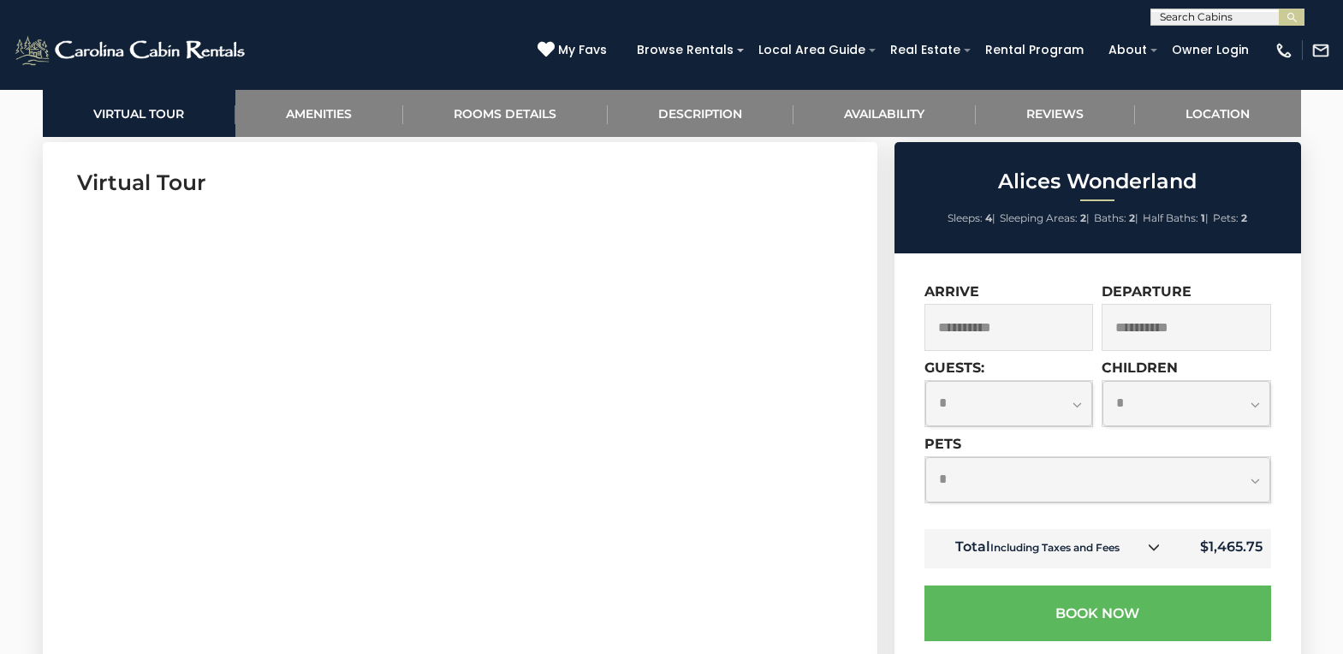
scroll to position [856, 0]
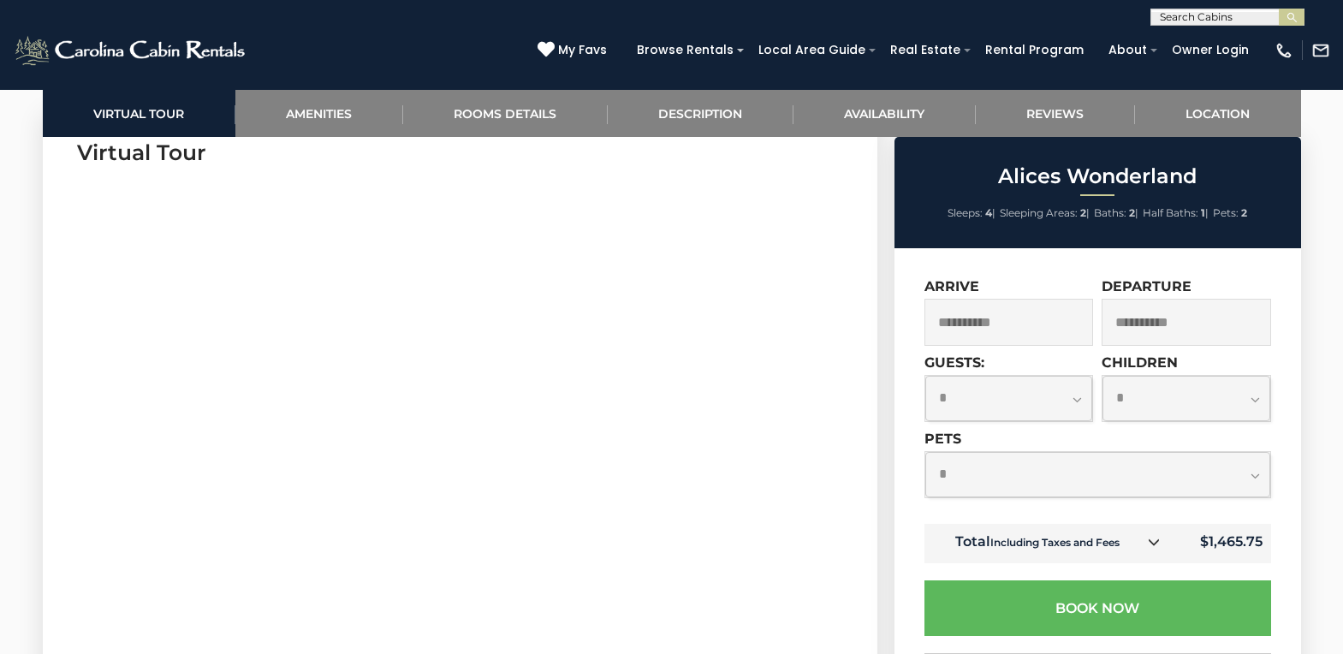
click at [1079, 407] on select "**********" at bounding box center [1009, 398] width 168 height 45
select select "*"
click at [925, 376] on select "**********" at bounding box center [1009, 398] width 168 height 45
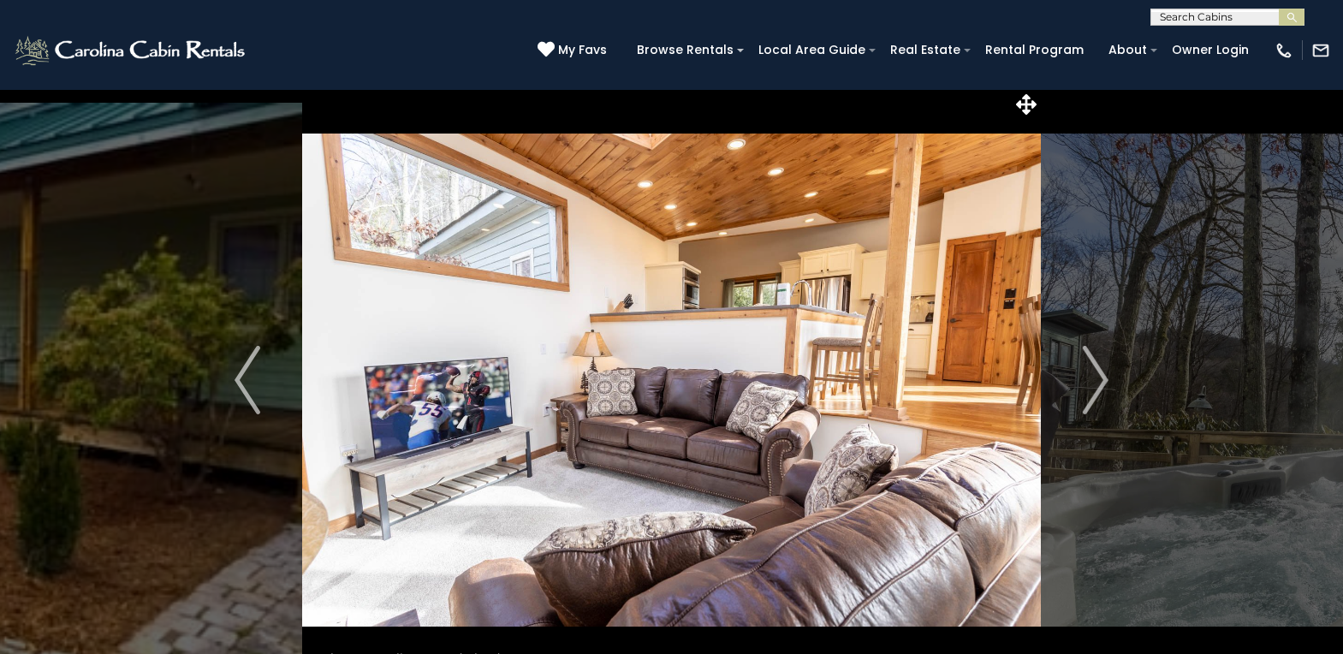
scroll to position [0, 0]
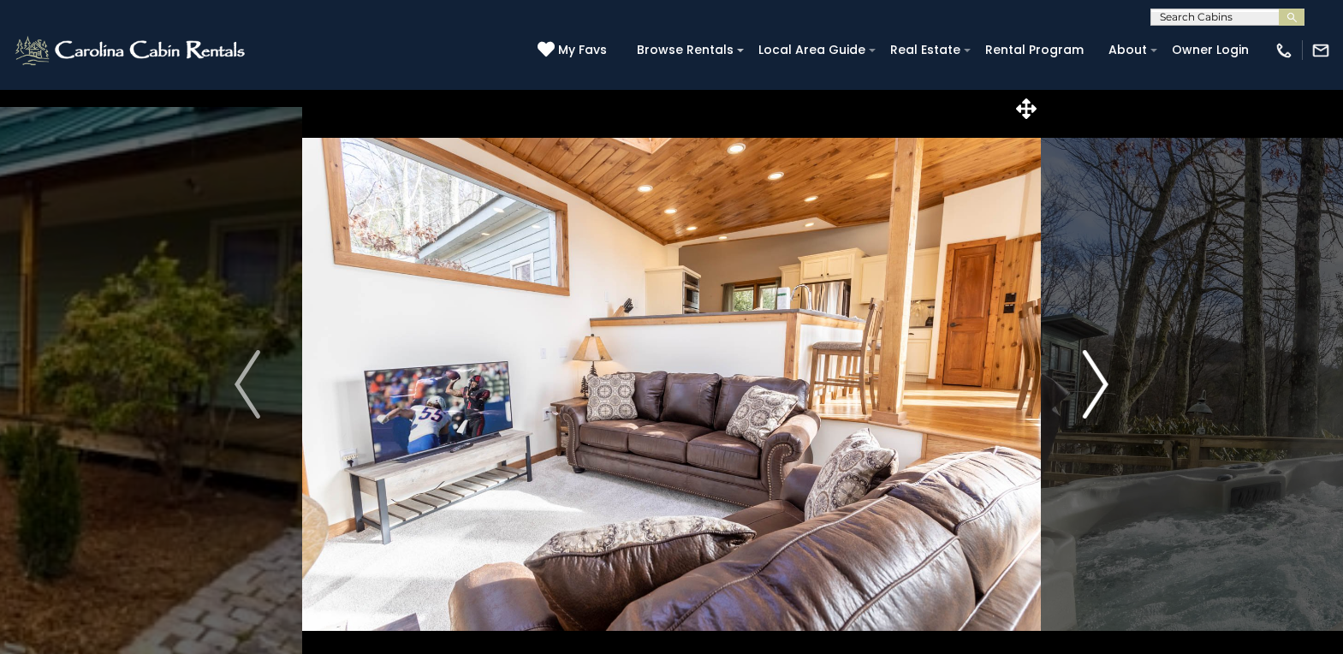
click at [1104, 383] on img "Next" at bounding box center [1096, 384] width 26 height 68
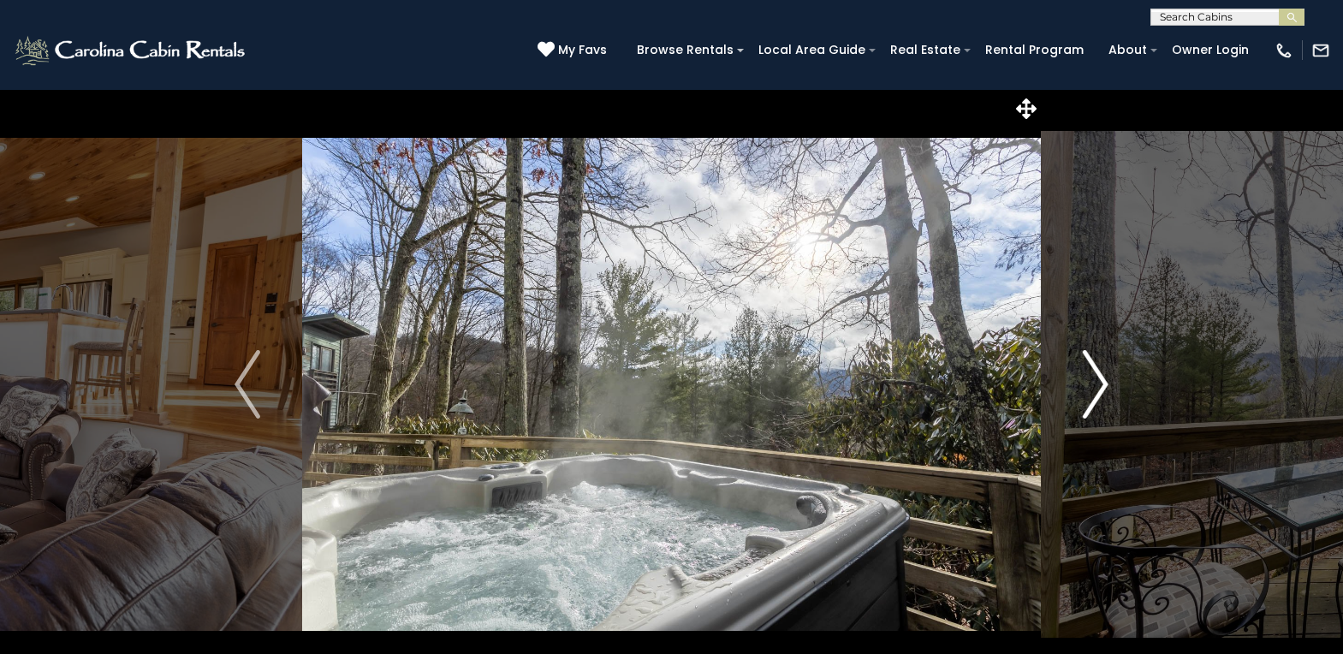
click at [1104, 383] on img "Next" at bounding box center [1096, 384] width 26 height 68
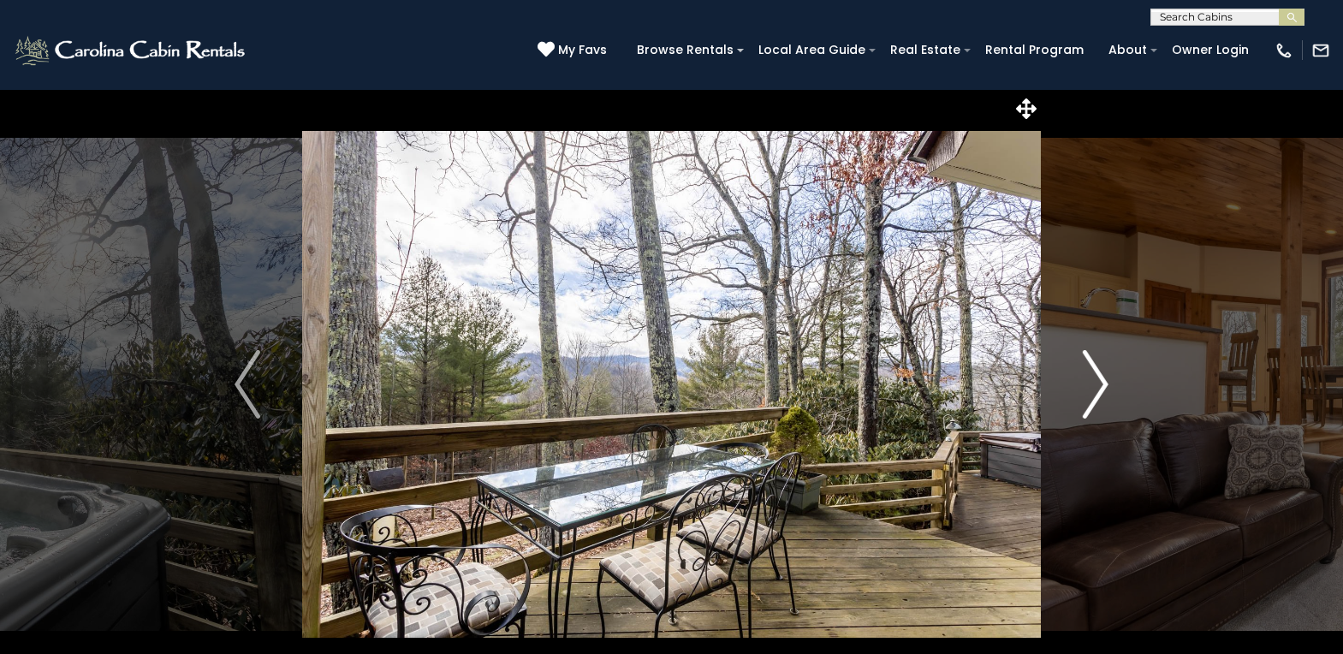
click at [1104, 383] on img "Next" at bounding box center [1096, 384] width 26 height 68
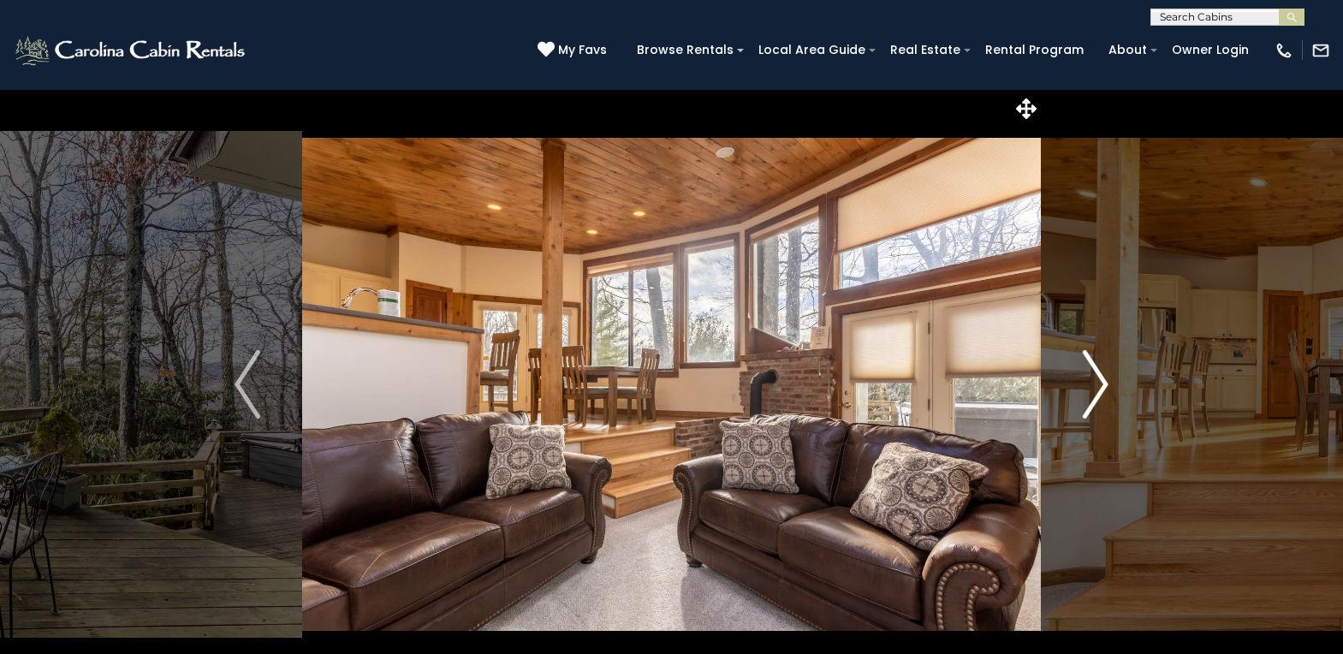
click at [1104, 383] on img "Next" at bounding box center [1096, 384] width 26 height 68
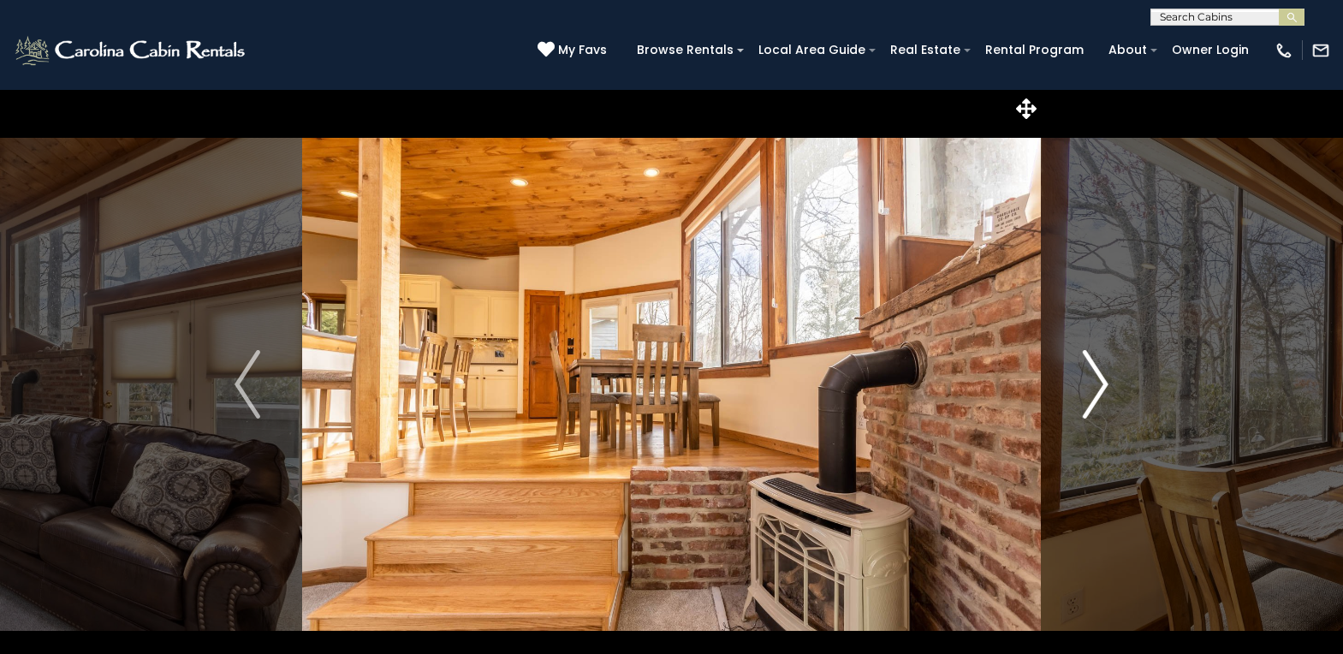
click at [1104, 383] on img "Next" at bounding box center [1096, 384] width 26 height 68
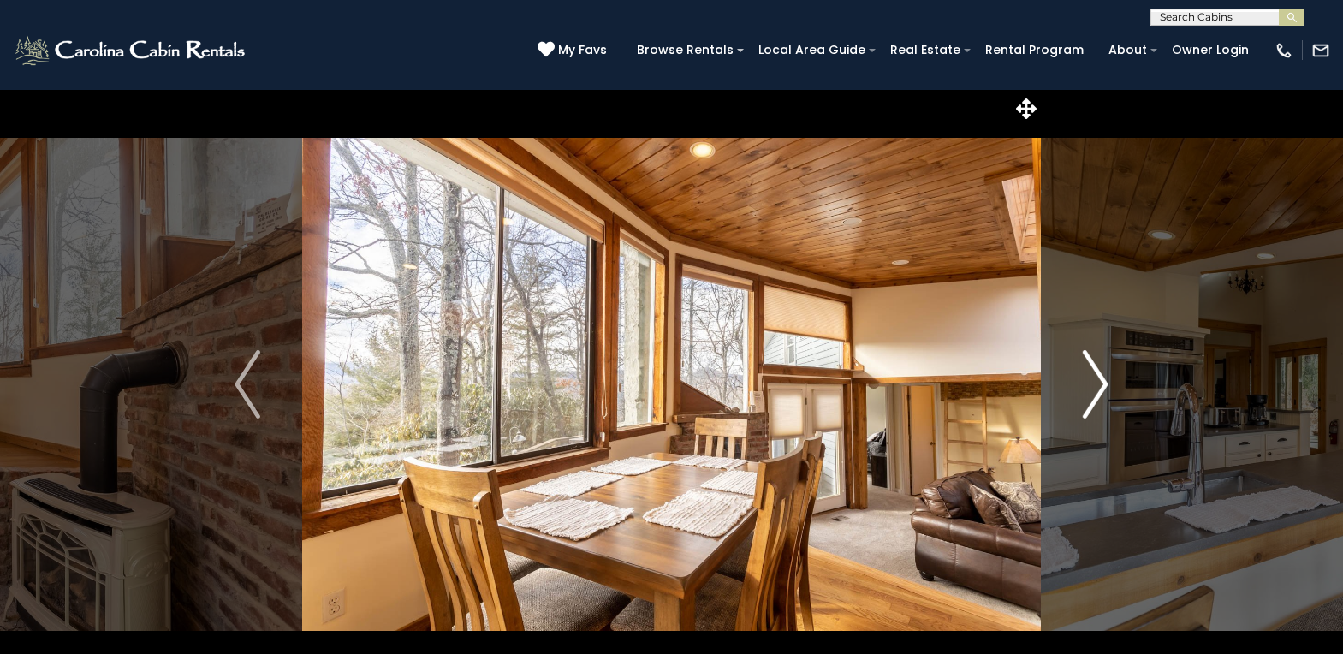
click at [1104, 383] on img "Next" at bounding box center [1096, 384] width 26 height 68
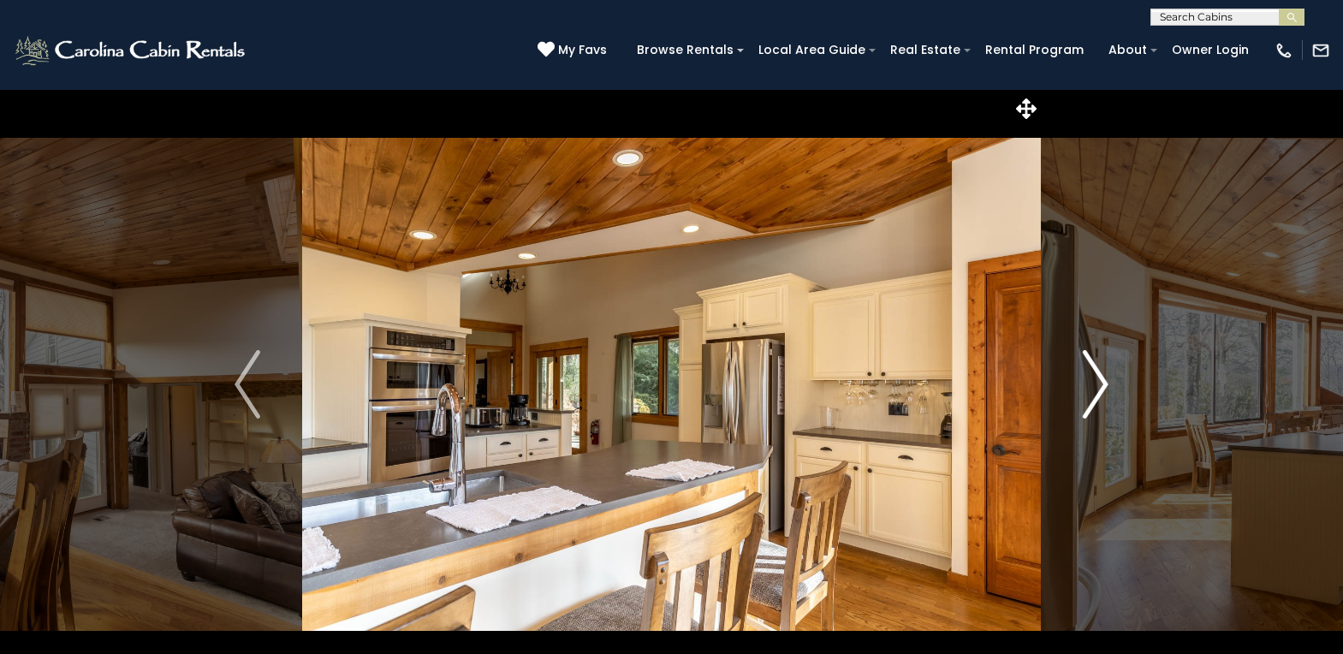
click at [1104, 383] on img "Next" at bounding box center [1096, 384] width 26 height 68
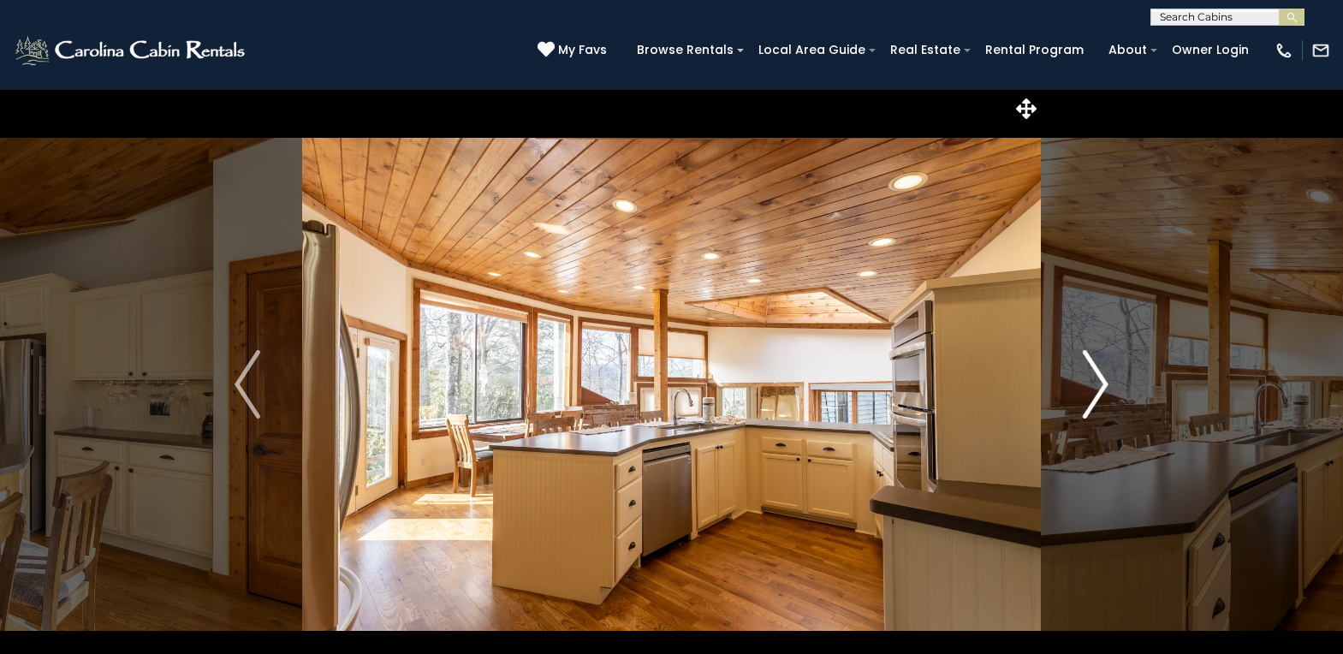
click at [1104, 383] on img "Next" at bounding box center [1096, 384] width 26 height 68
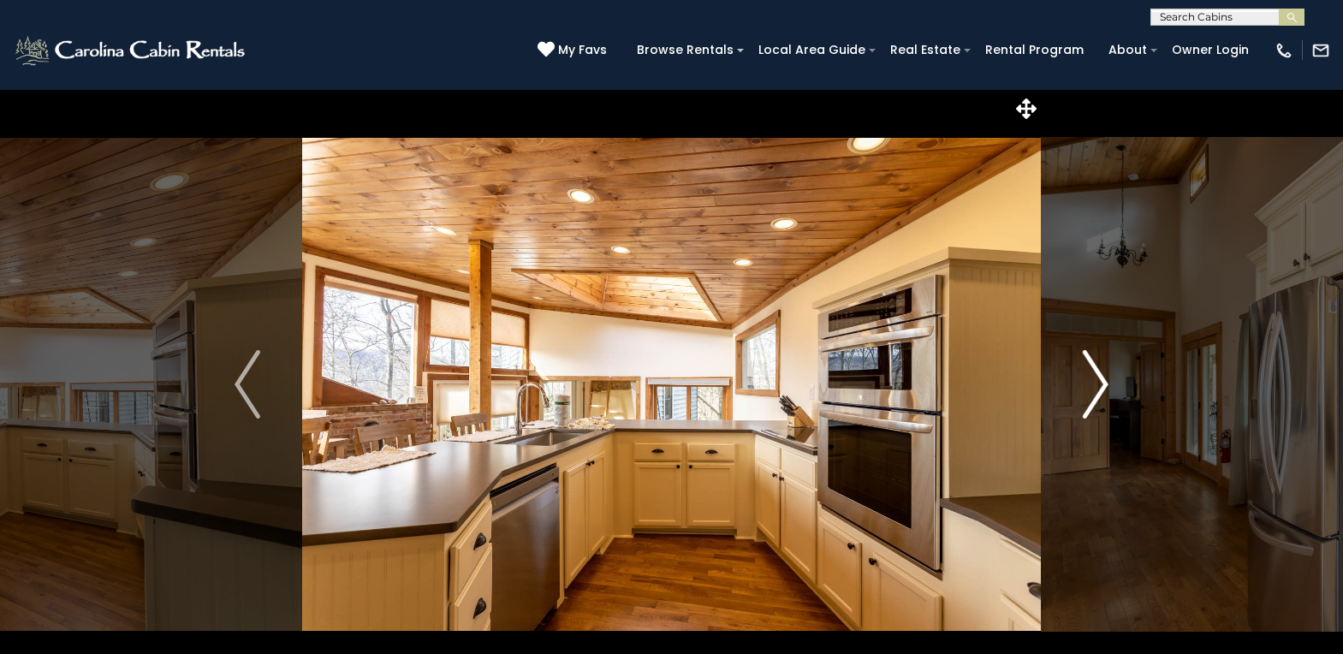
click at [1104, 383] on img "Next" at bounding box center [1096, 384] width 26 height 68
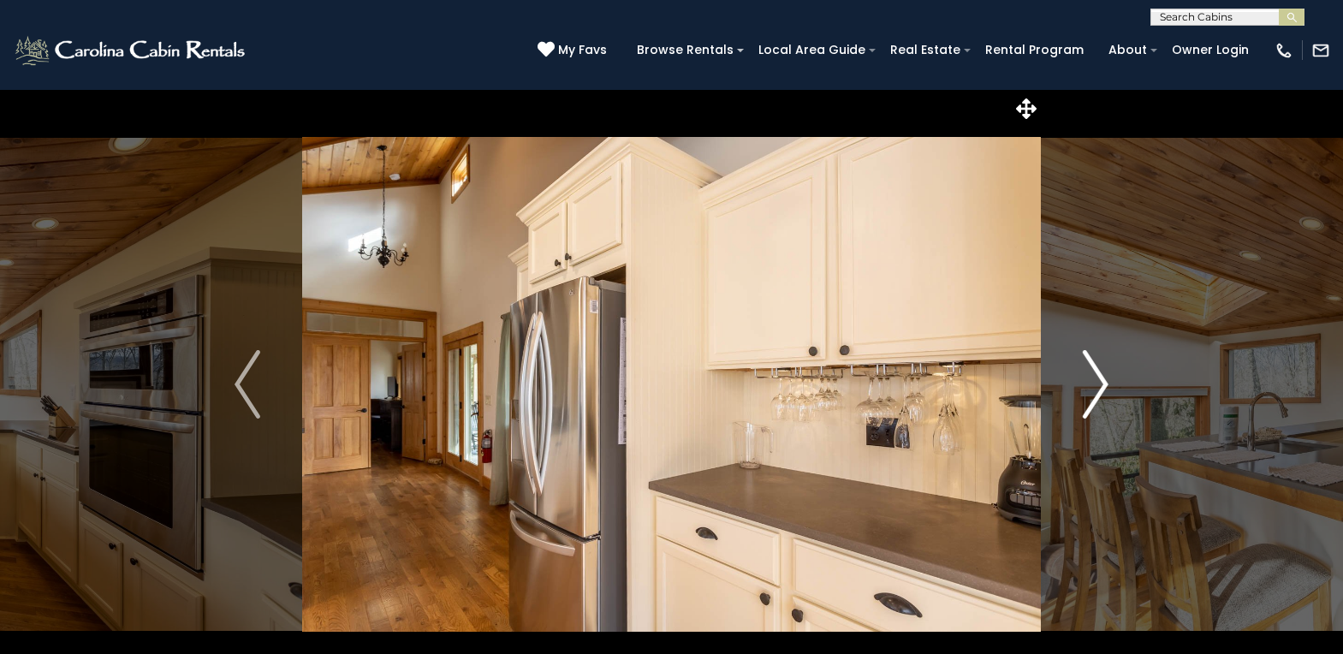
click at [1104, 383] on img "Next" at bounding box center [1096, 384] width 26 height 68
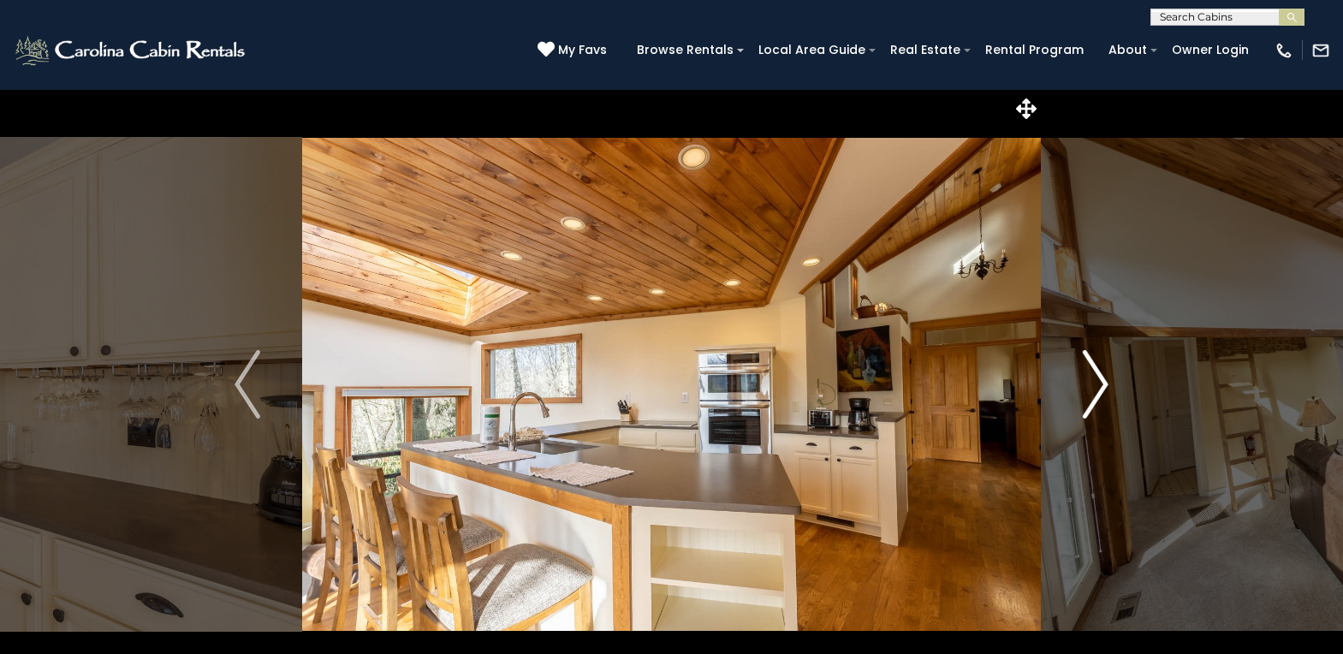
click at [1104, 383] on img "Next" at bounding box center [1096, 384] width 26 height 68
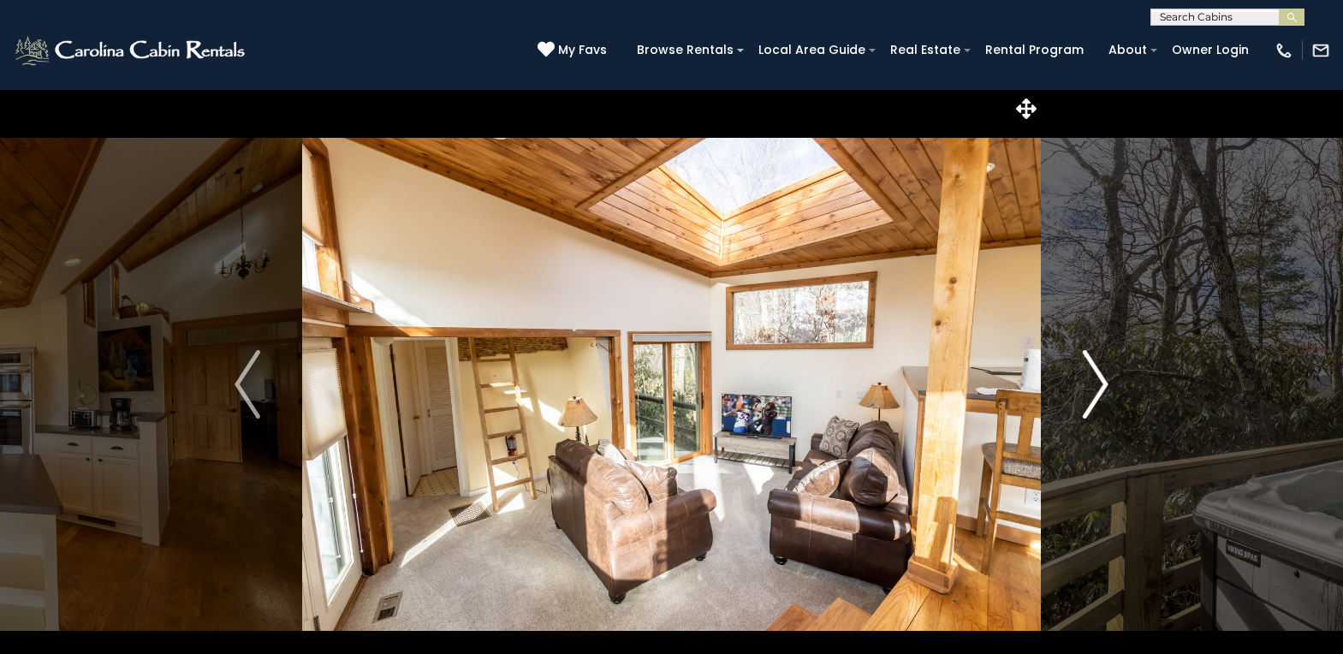
click at [1104, 383] on img "Next" at bounding box center [1096, 384] width 26 height 68
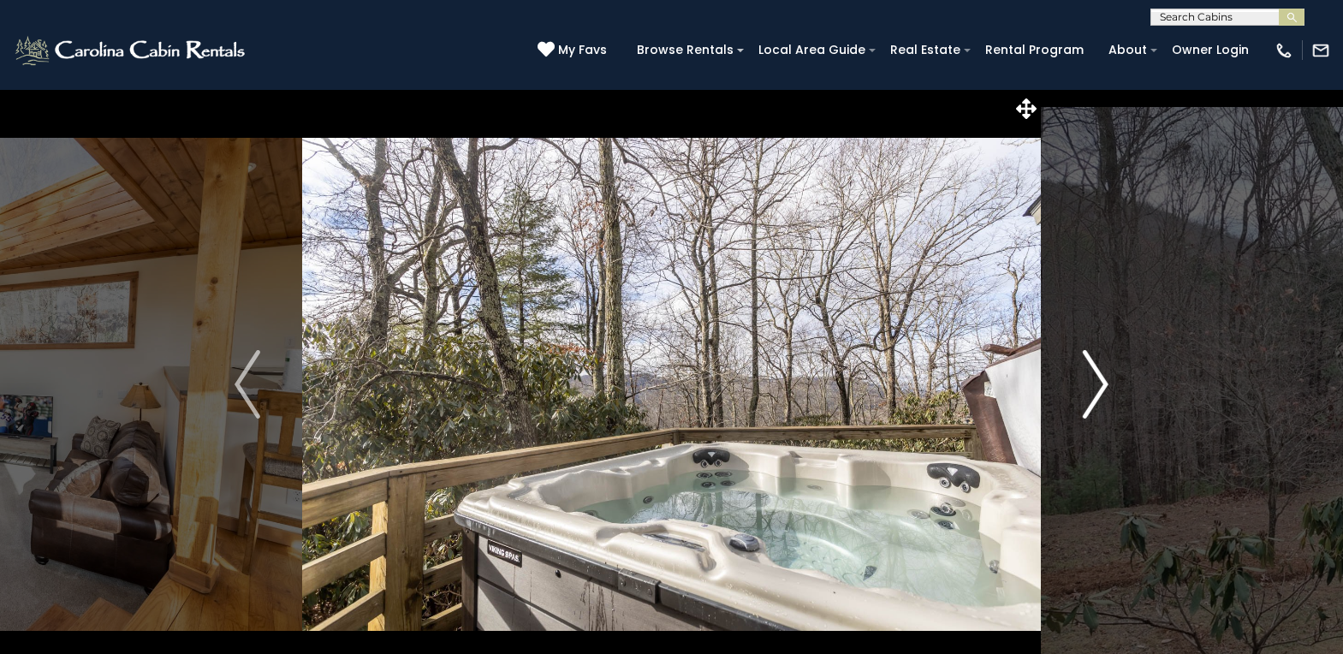
click at [1104, 383] on img "Next" at bounding box center [1096, 384] width 26 height 68
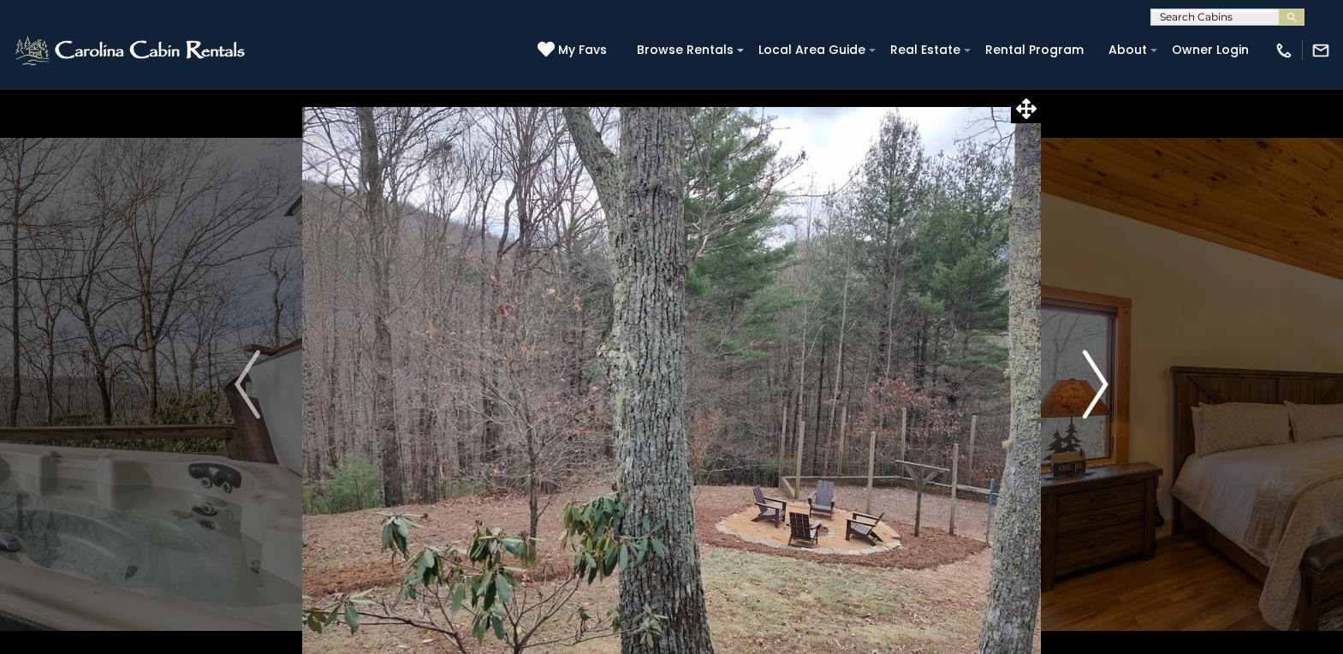
click at [1104, 383] on img "Next" at bounding box center [1096, 384] width 26 height 68
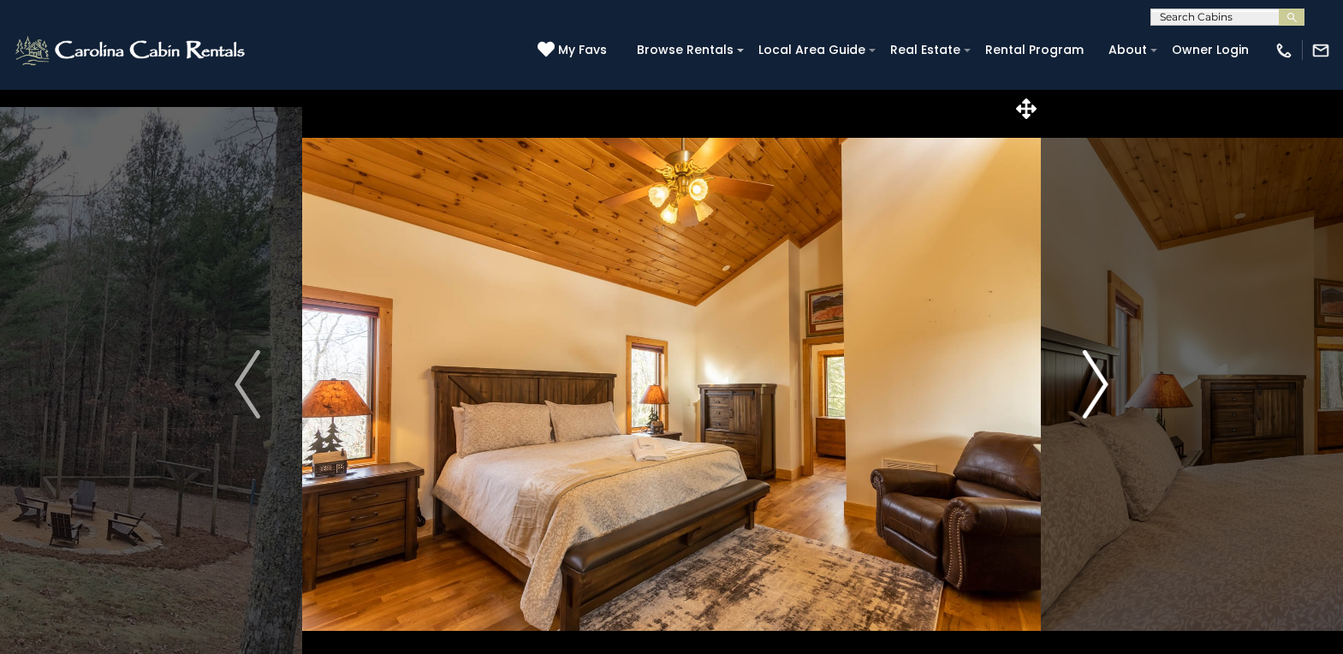
click at [1104, 383] on img "Next" at bounding box center [1096, 384] width 26 height 68
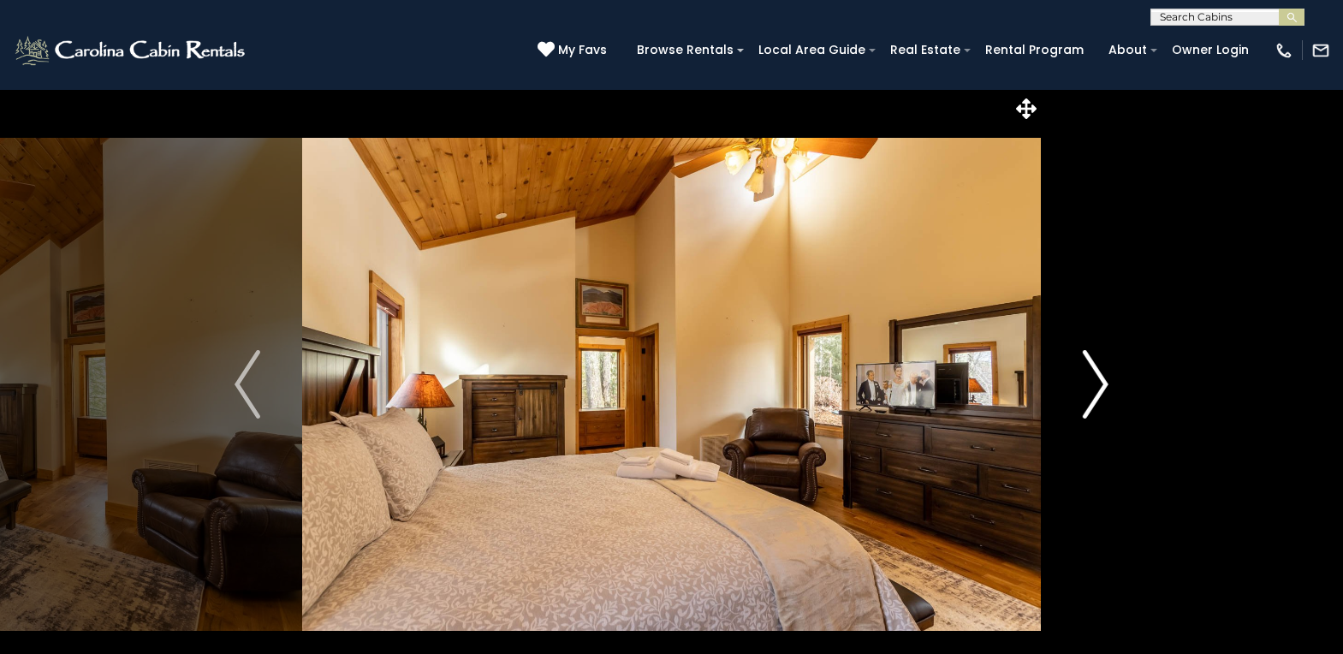
click at [1104, 383] on img "Next" at bounding box center [1096, 384] width 26 height 68
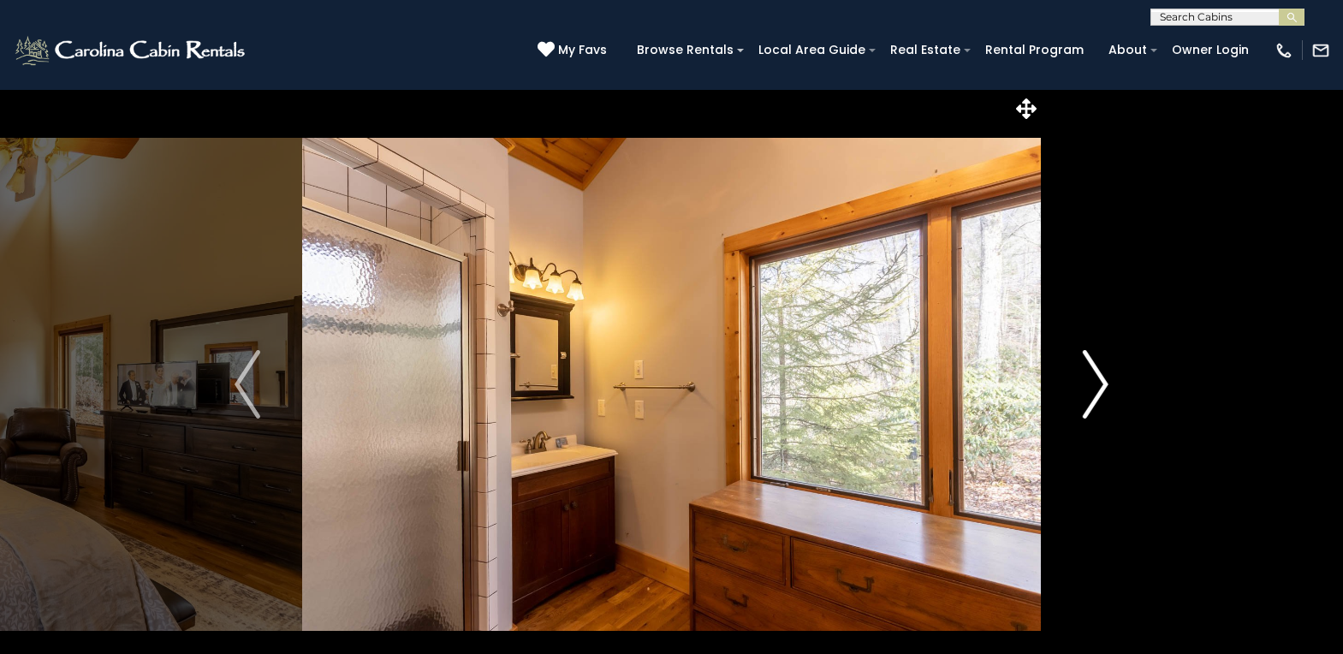
click at [1104, 383] on img "Next" at bounding box center [1096, 384] width 26 height 68
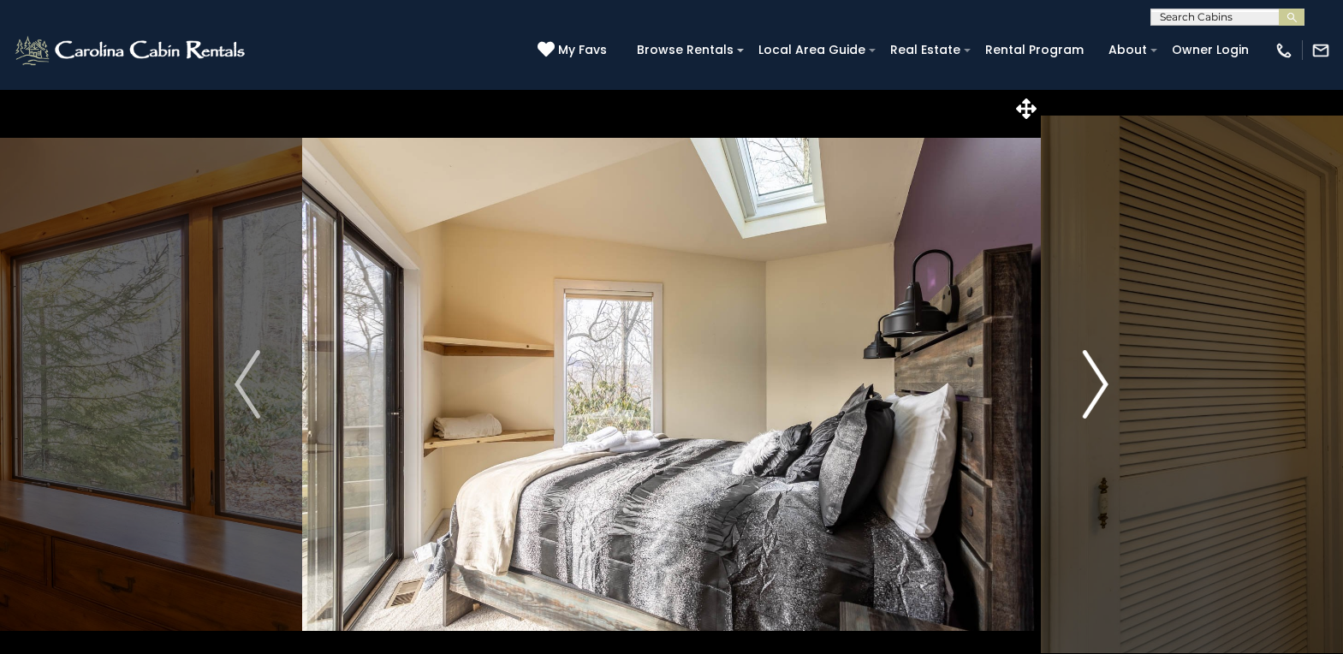
click at [1104, 383] on img "Next" at bounding box center [1096, 384] width 26 height 68
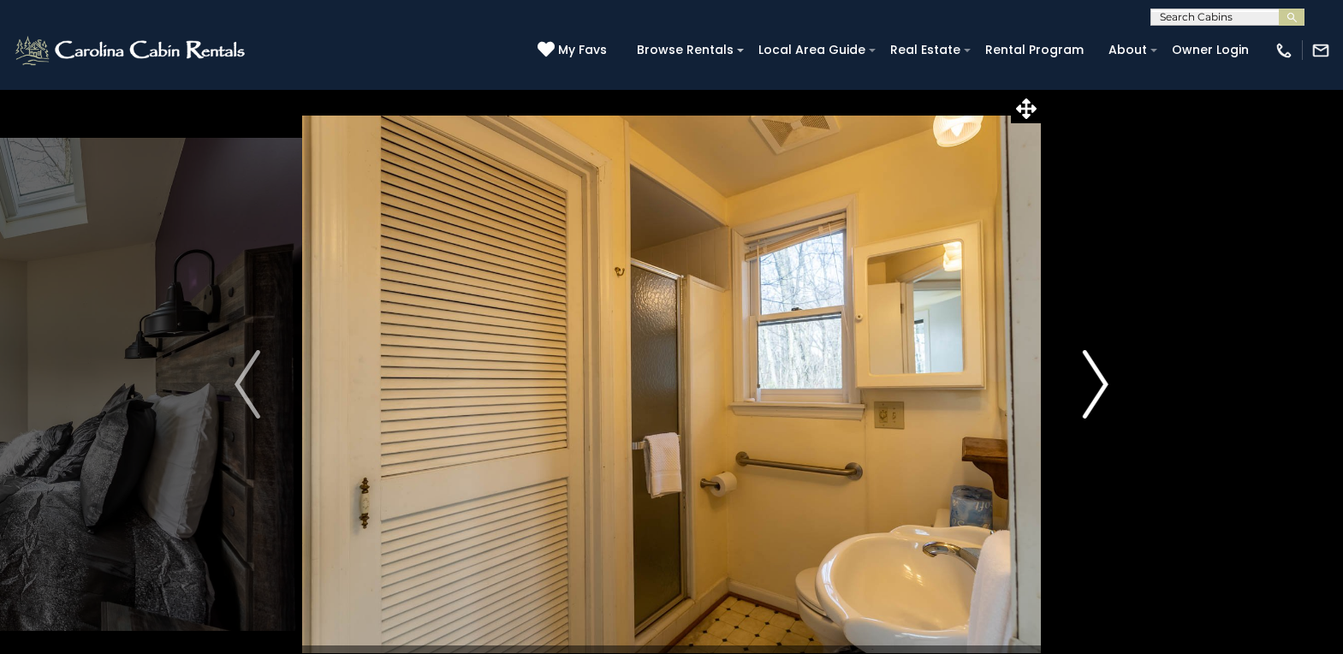
click at [1104, 383] on img "Next" at bounding box center [1096, 384] width 26 height 68
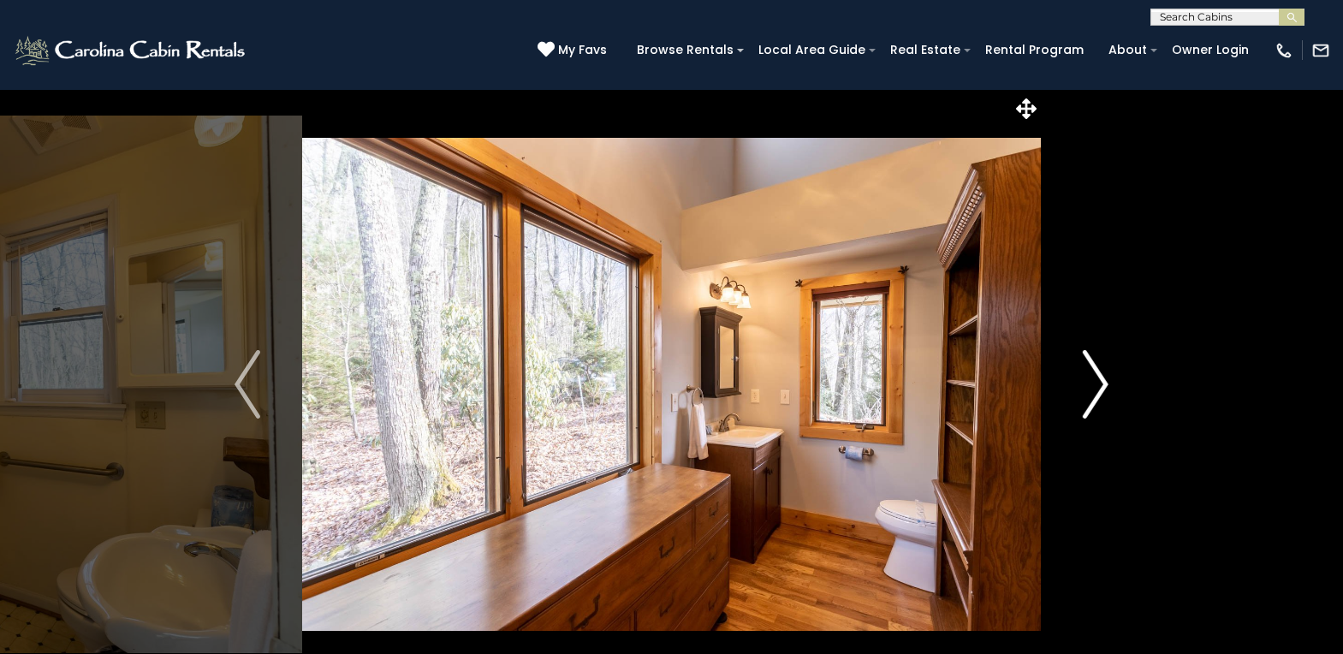
click at [1104, 383] on img "Next" at bounding box center [1096, 384] width 26 height 68
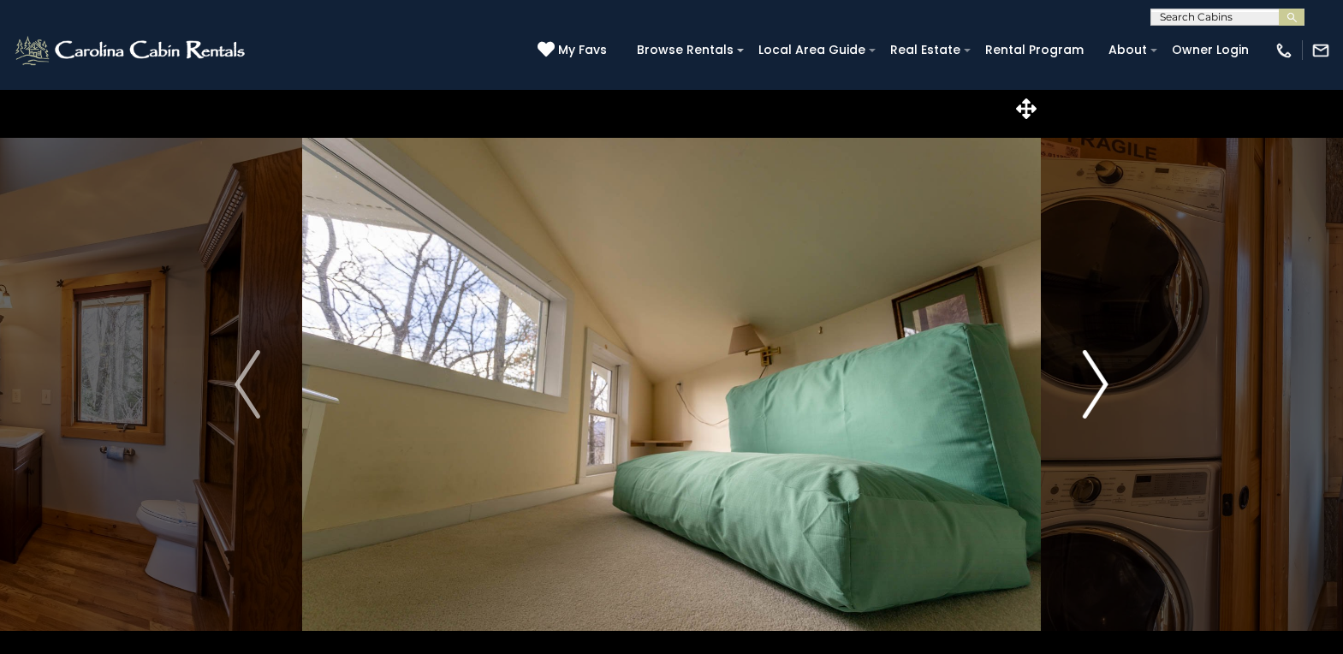
click at [1104, 383] on img "Next" at bounding box center [1096, 384] width 26 height 68
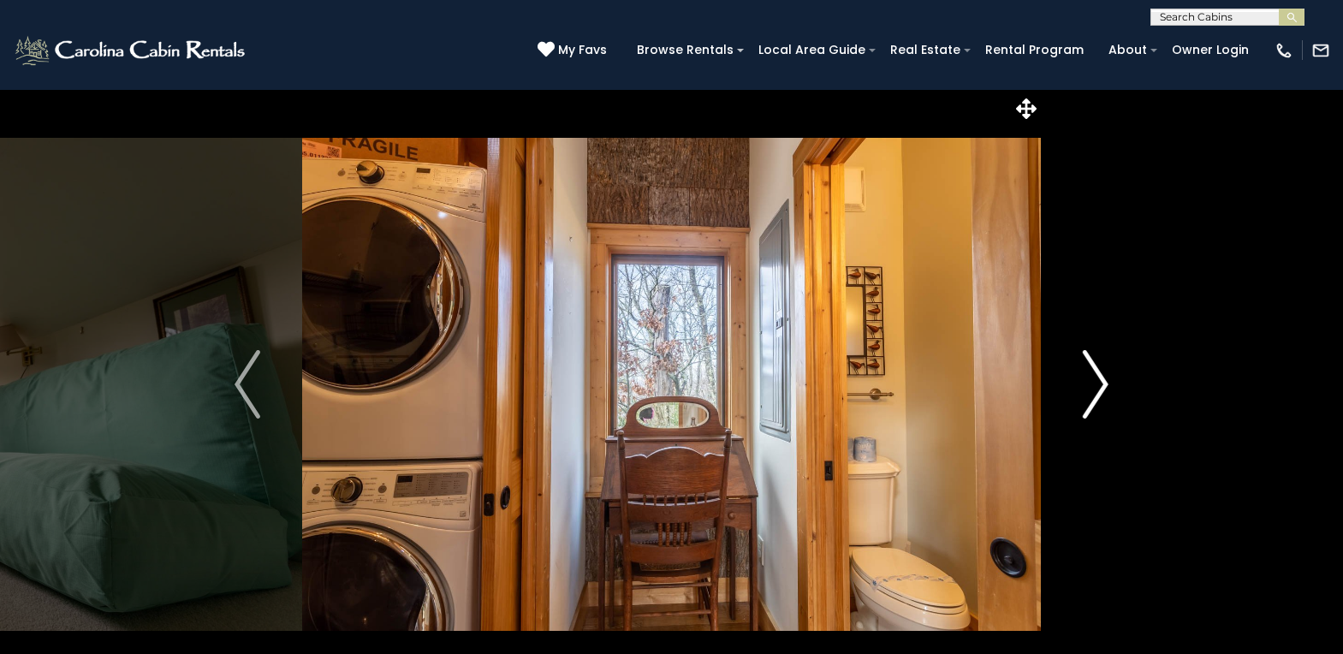
click at [1104, 383] on img "Next" at bounding box center [1096, 384] width 26 height 68
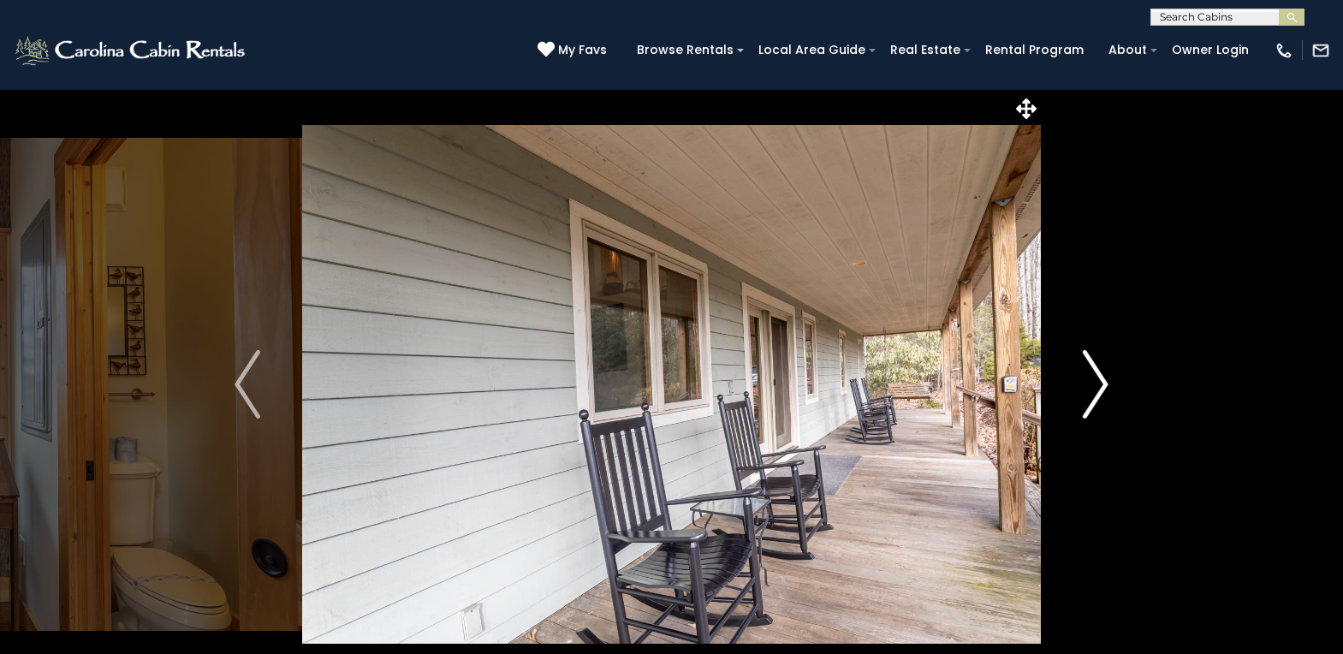
click at [1104, 383] on img "Next" at bounding box center [1096, 384] width 26 height 68
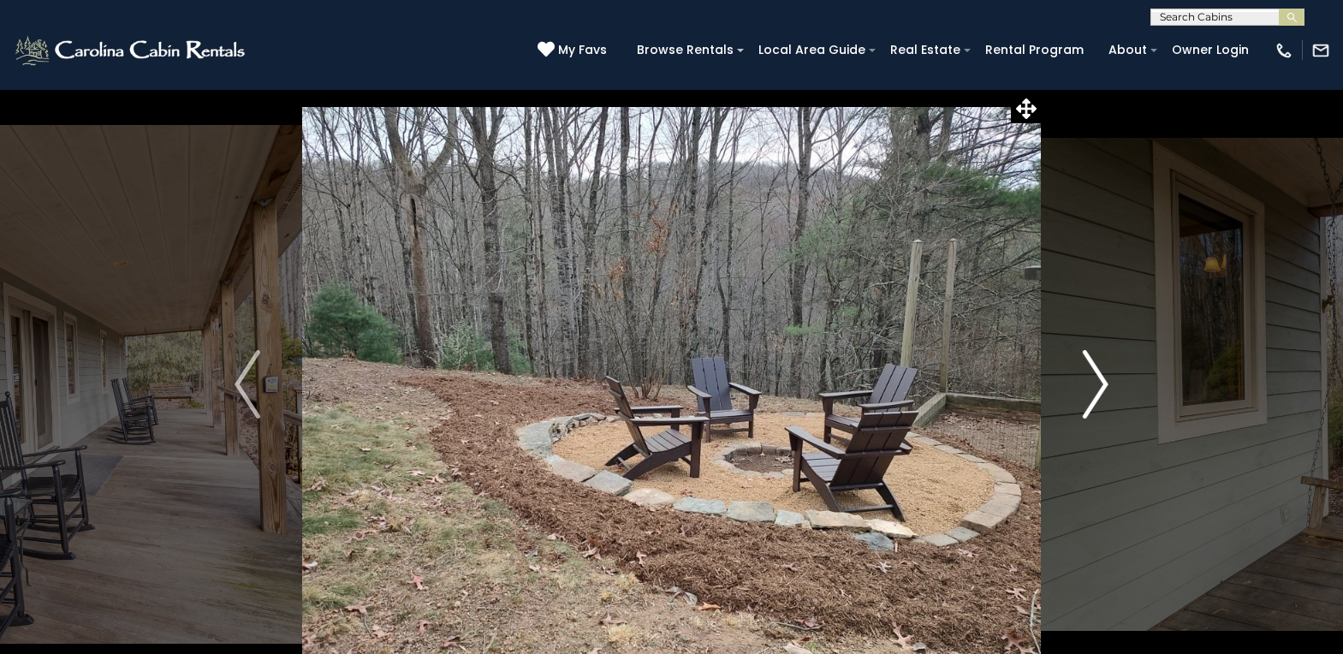
click at [1104, 383] on img "Next" at bounding box center [1096, 384] width 26 height 68
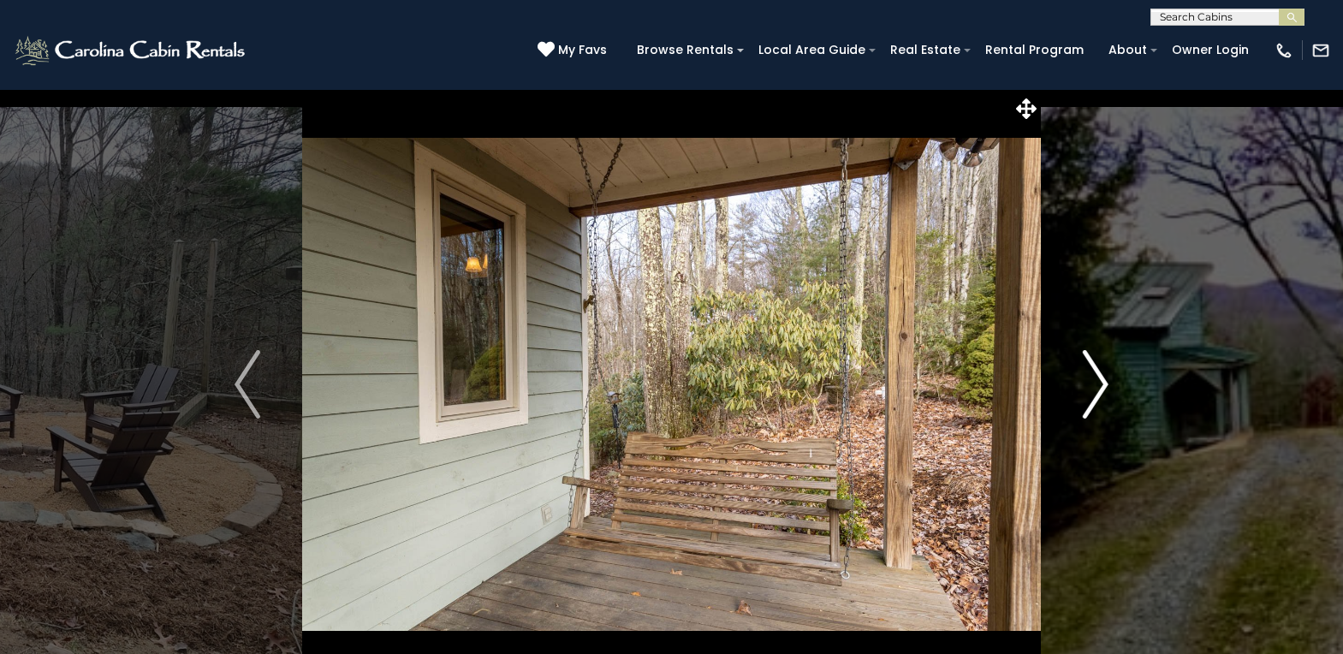
click at [1104, 383] on img "Next" at bounding box center [1096, 384] width 26 height 68
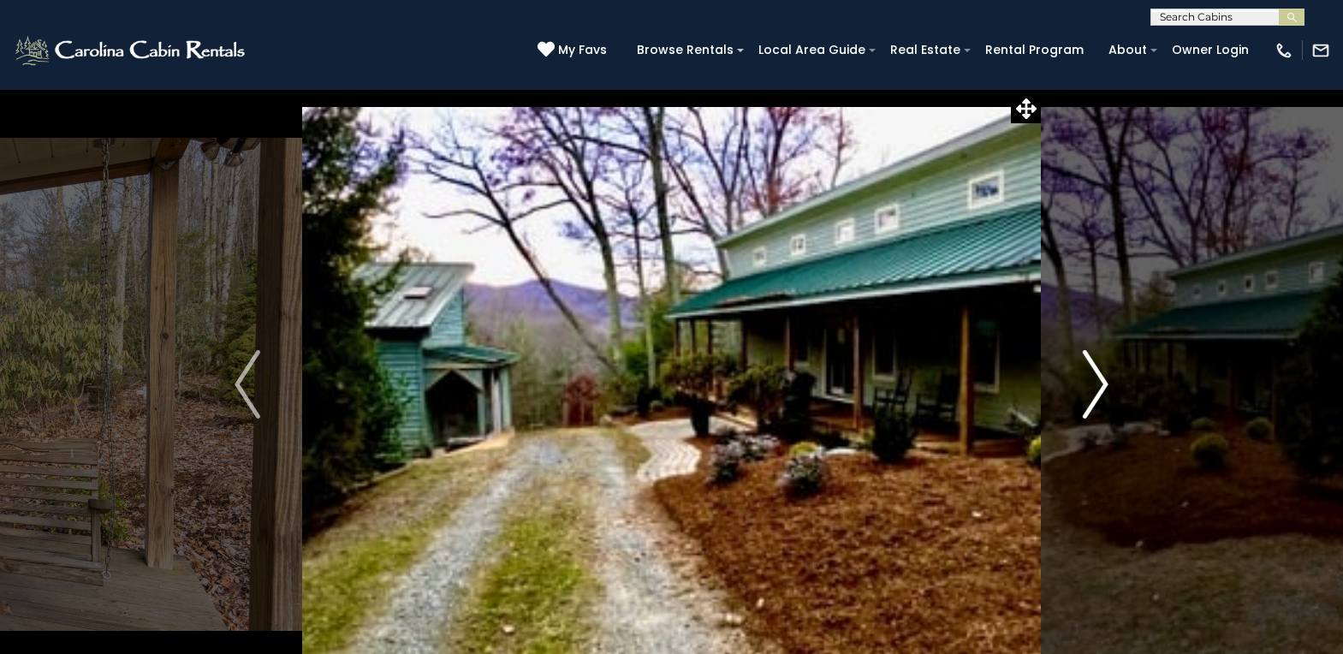
click at [1104, 383] on img "Next" at bounding box center [1096, 384] width 26 height 68
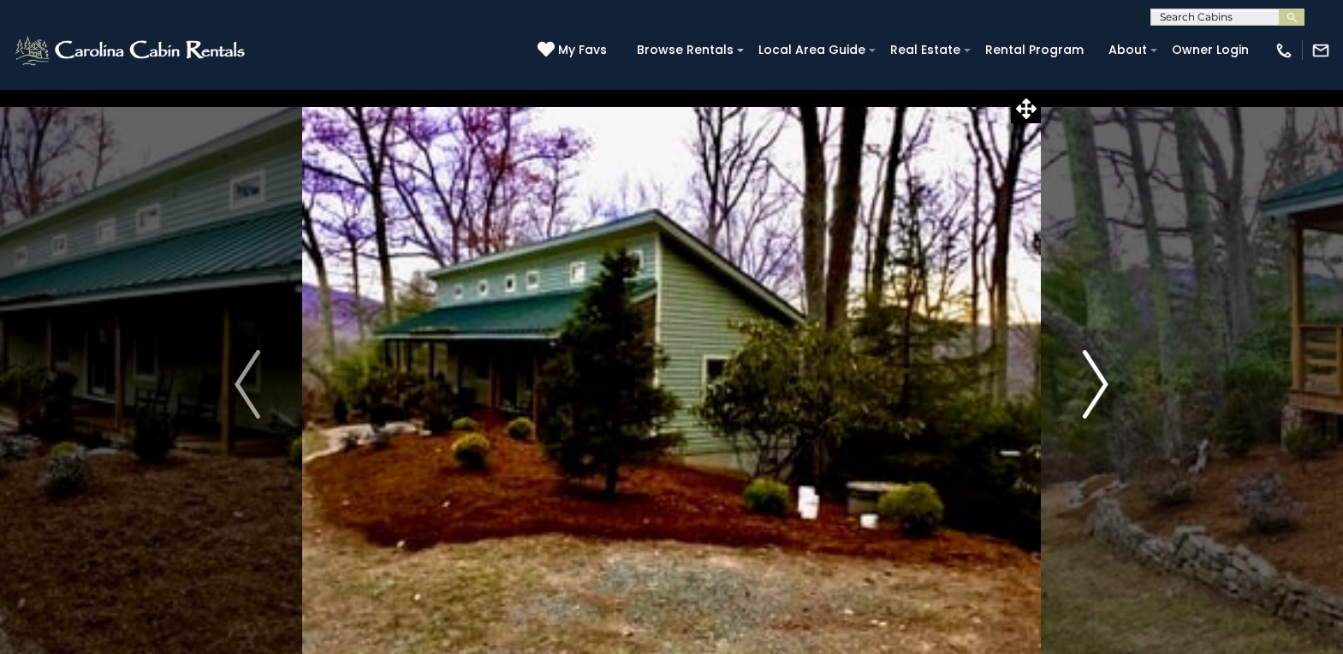
click at [1104, 383] on img "Next" at bounding box center [1096, 384] width 26 height 68
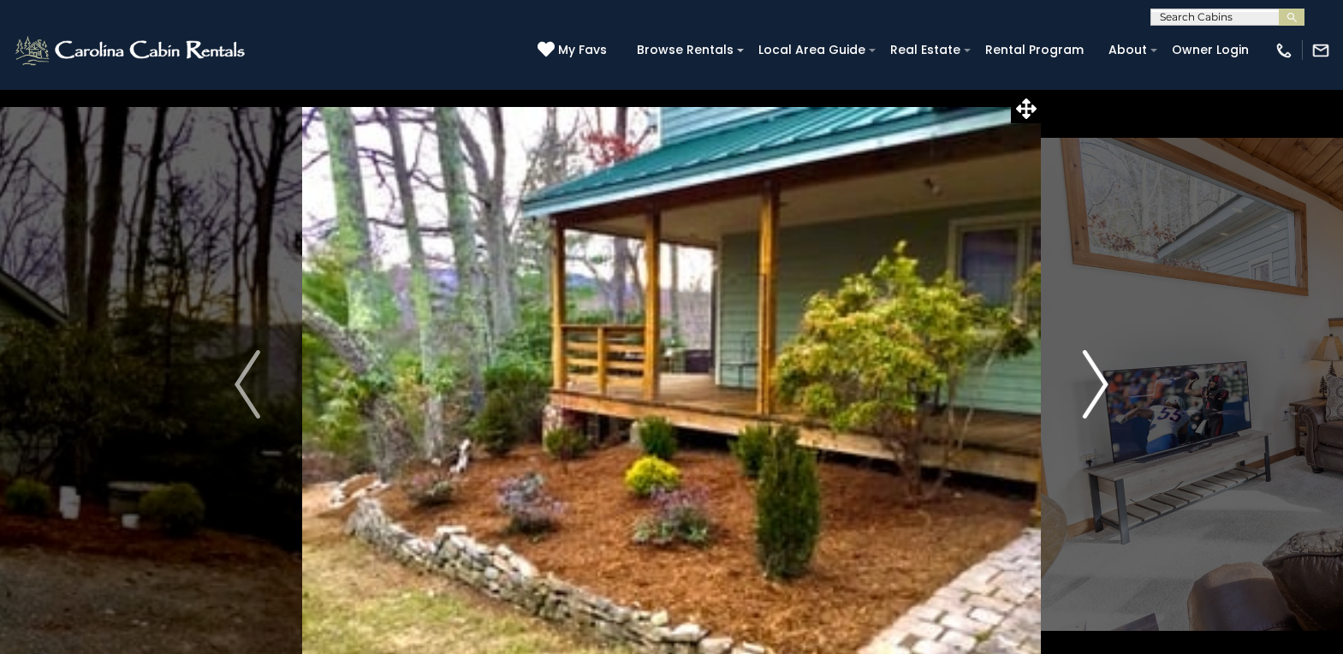
click at [1104, 383] on img "Next" at bounding box center [1096, 384] width 26 height 68
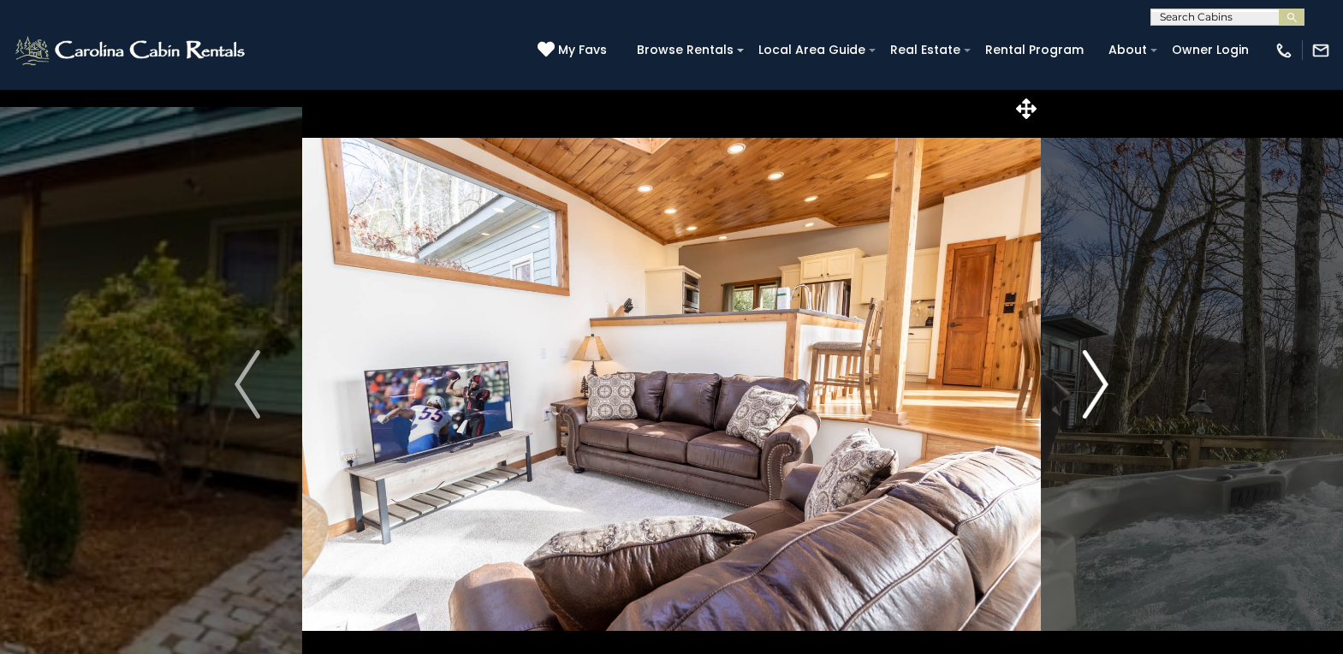
click at [1104, 383] on img "Next" at bounding box center [1096, 384] width 26 height 68
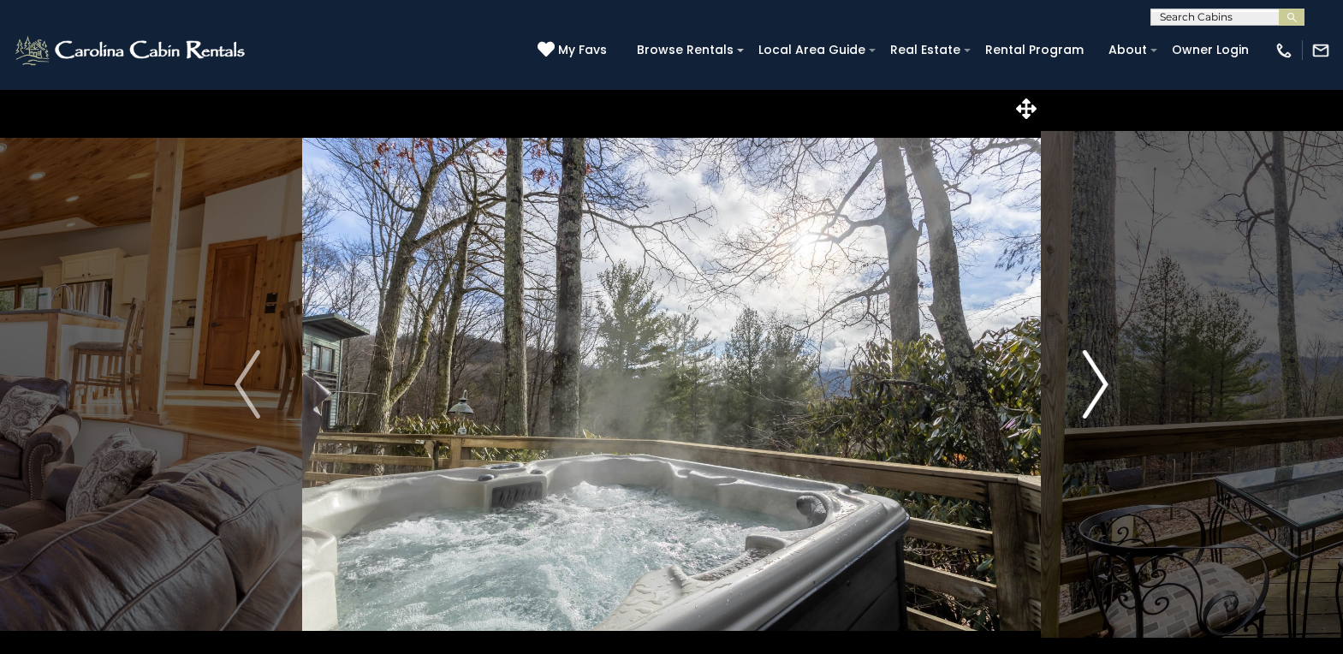
click at [1104, 383] on img "Next" at bounding box center [1096, 384] width 26 height 68
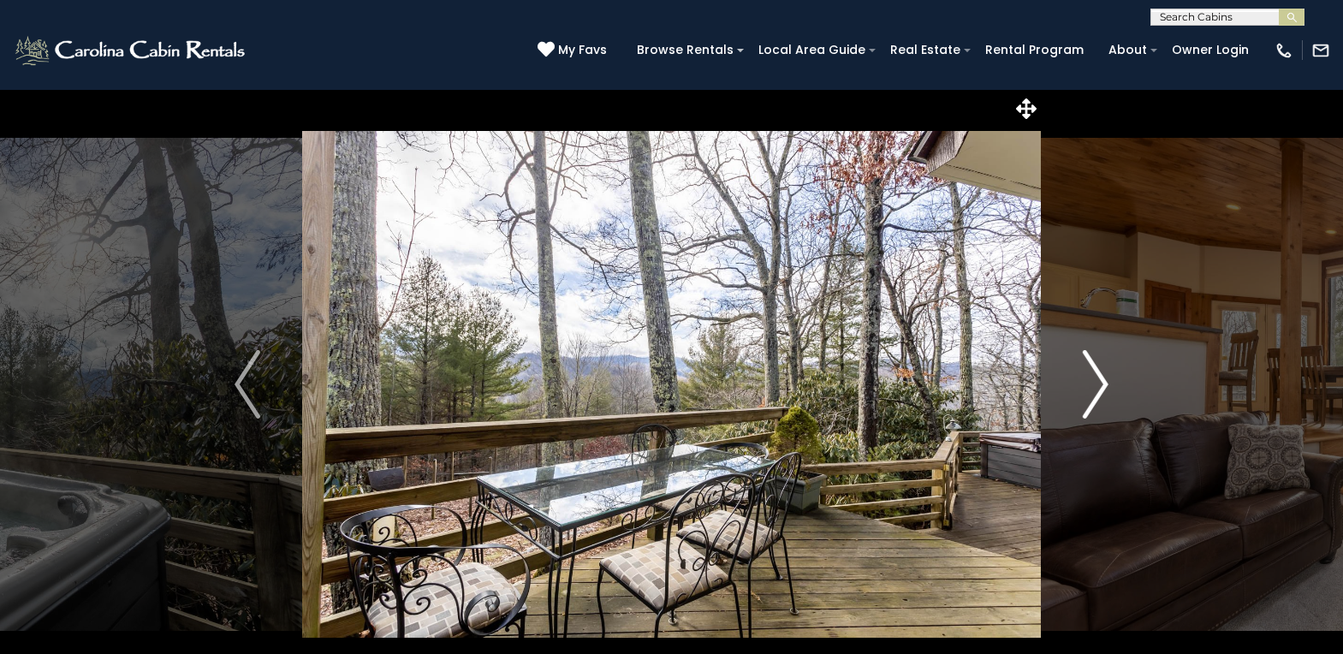
click at [1104, 383] on img "Next" at bounding box center [1096, 384] width 26 height 68
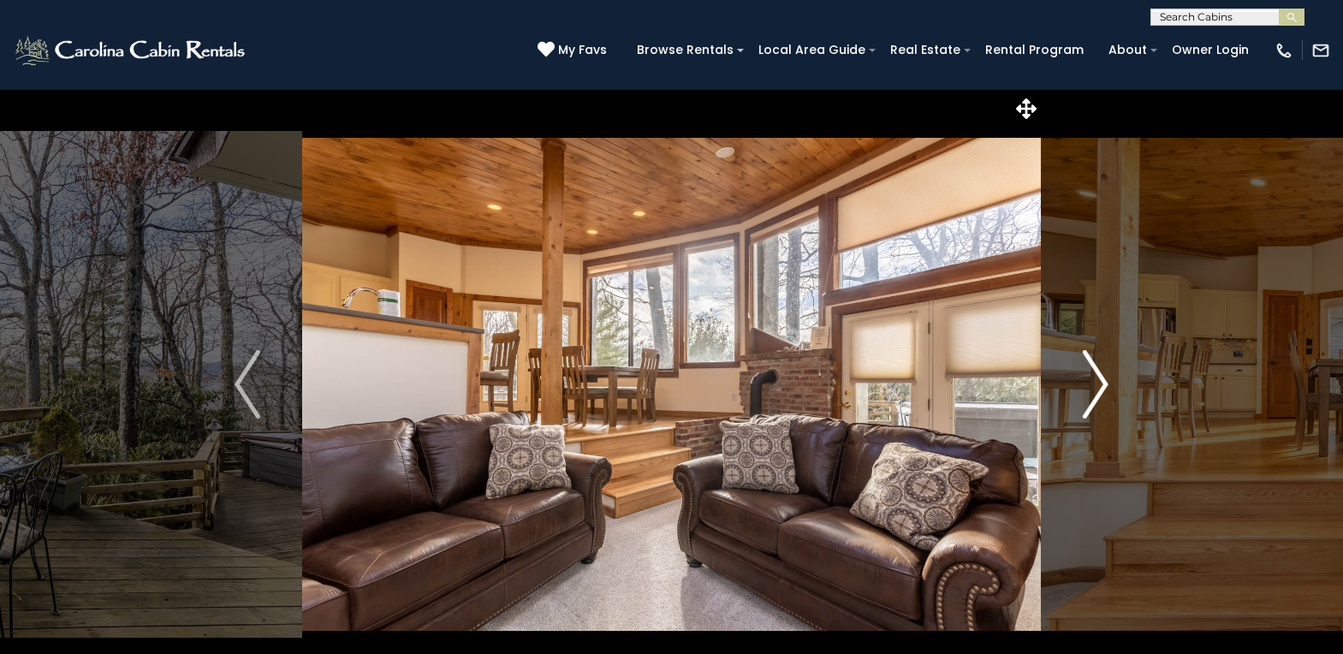
click at [1104, 383] on img "Next" at bounding box center [1096, 384] width 26 height 68
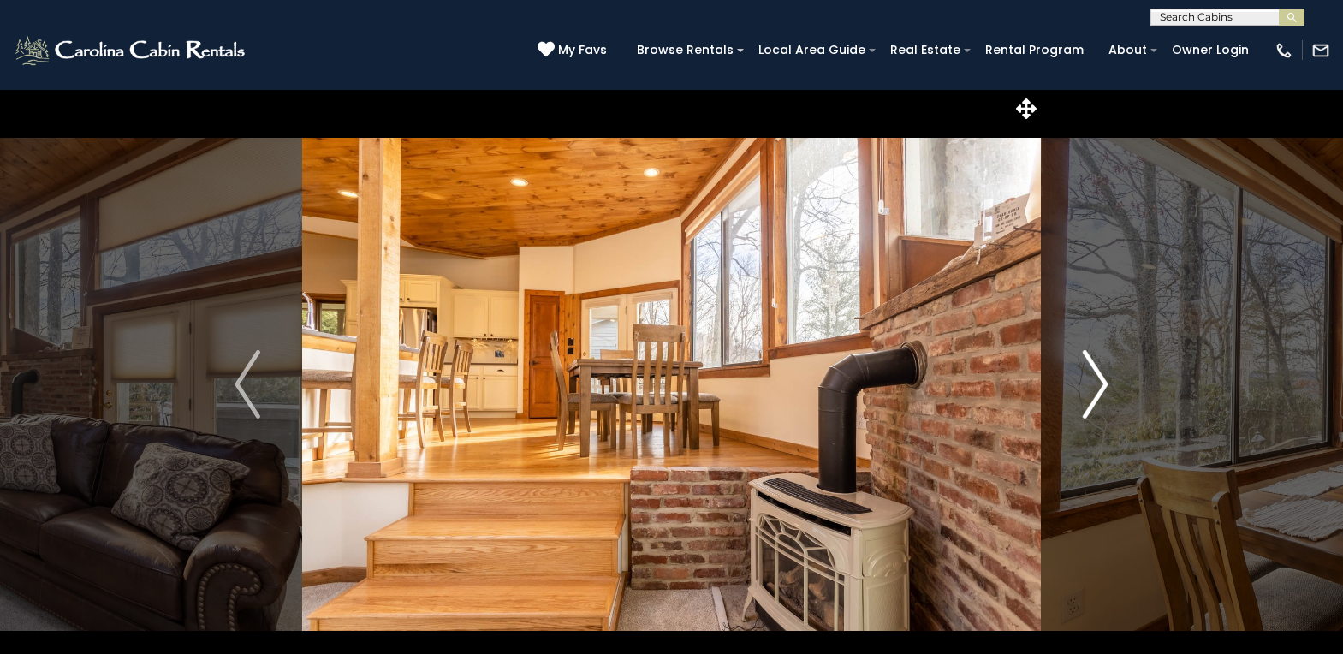
click at [1104, 383] on img "Next" at bounding box center [1096, 384] width 26 height 68
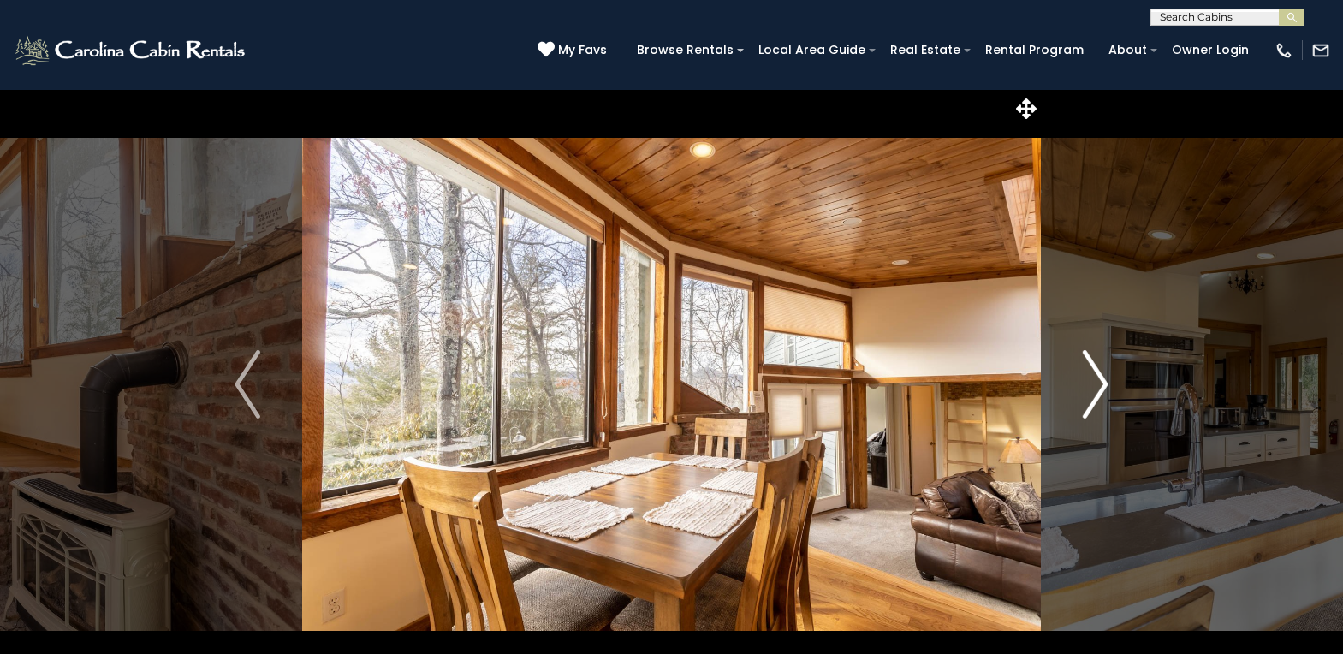
click at [1104, 383] on img "Next" at bounding box center [1096, 384] width 26 height 68
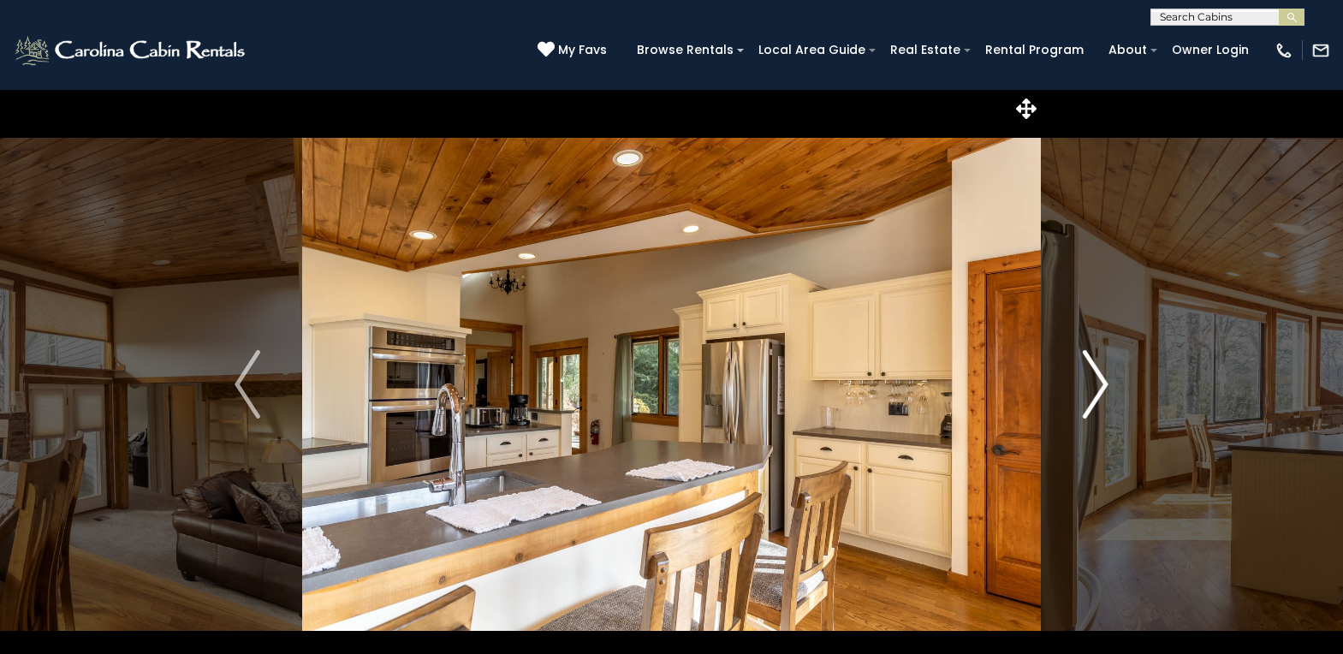
click at [1104, 383] on img "Next" at bounding box center [1096, 384] width 26 height 68
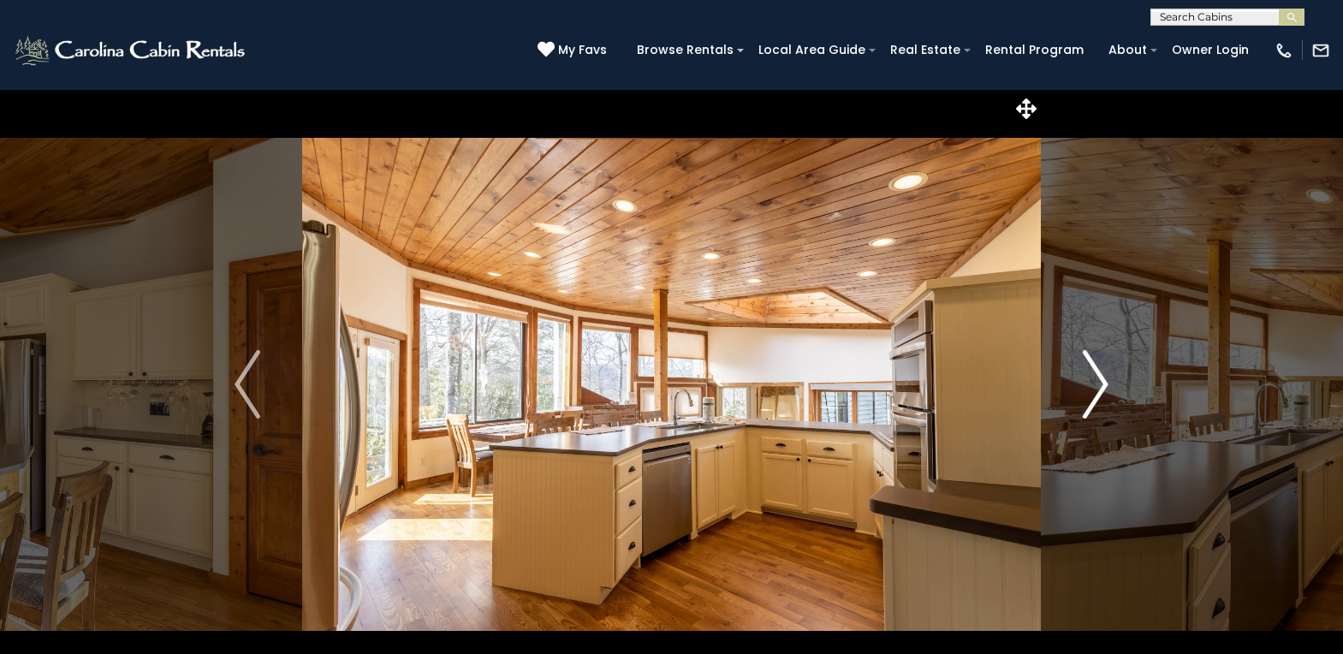
click at [1104, 383] on img "Next" at bounding box center [1096, 384] width 26 height 68
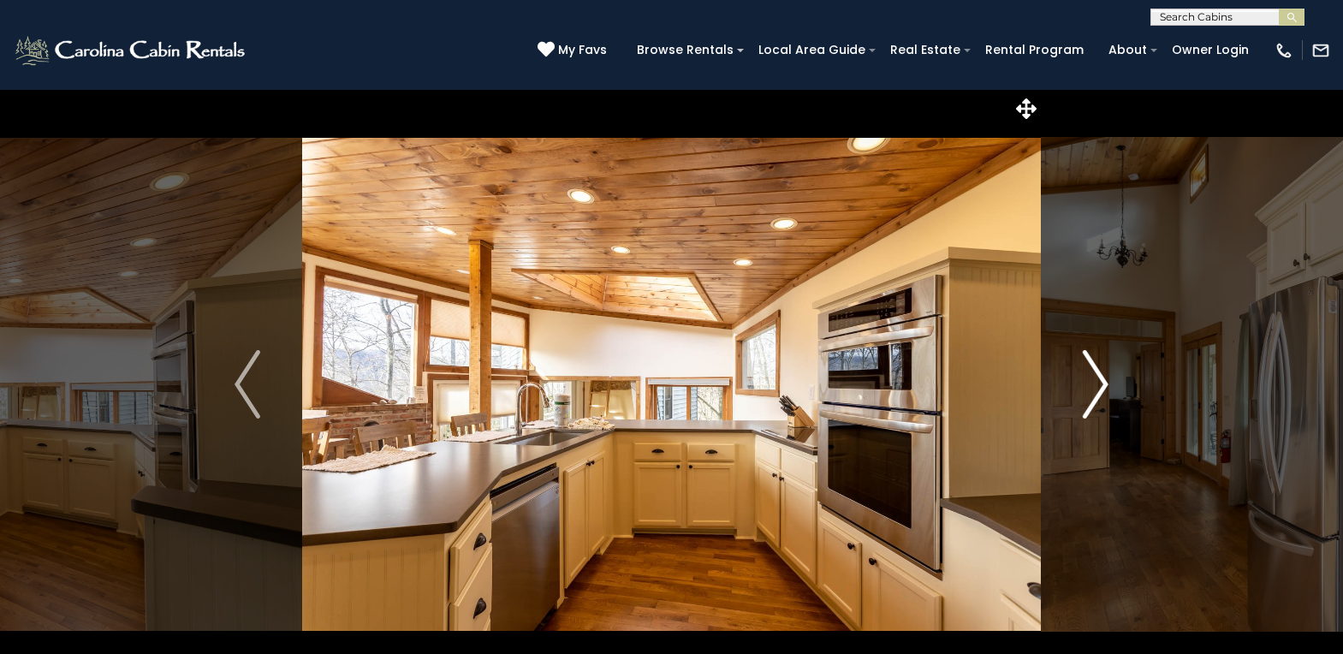
click at [1104, 383] on img "Next" at bounding box center [1096, 384] width 26 height 68
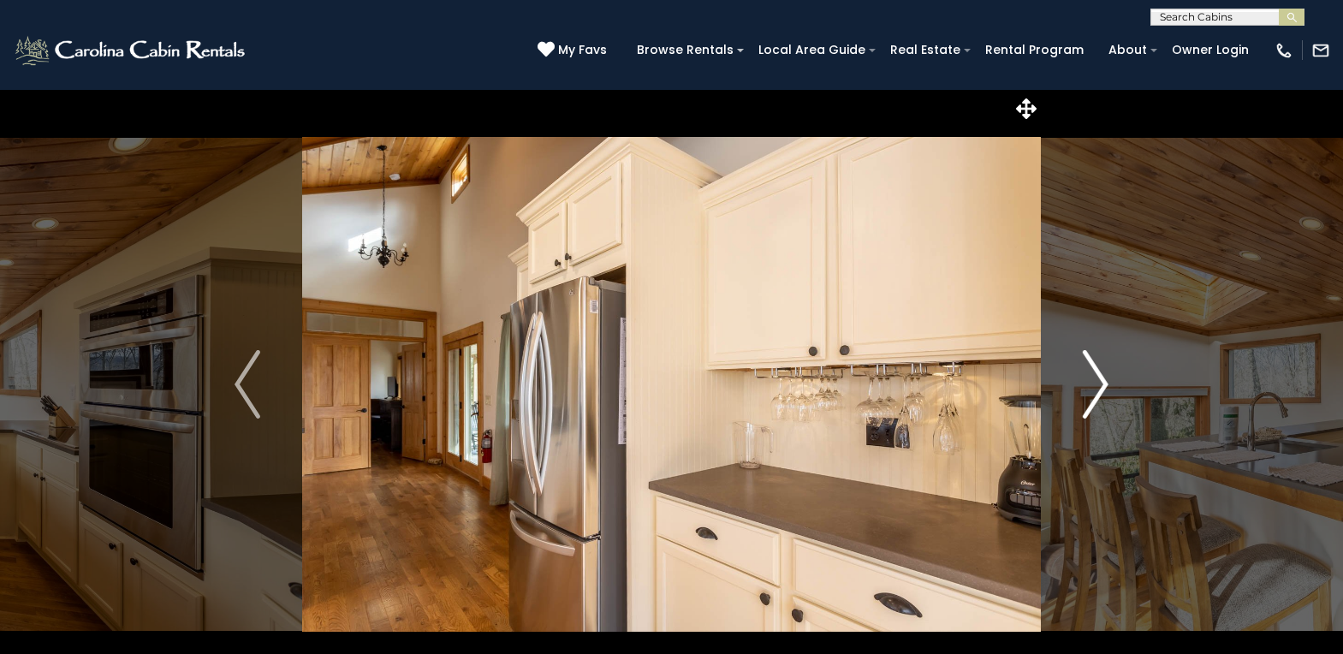
click at [1104, 383] on img "Next" at bounding box center [1096, 384] width 26 height 68
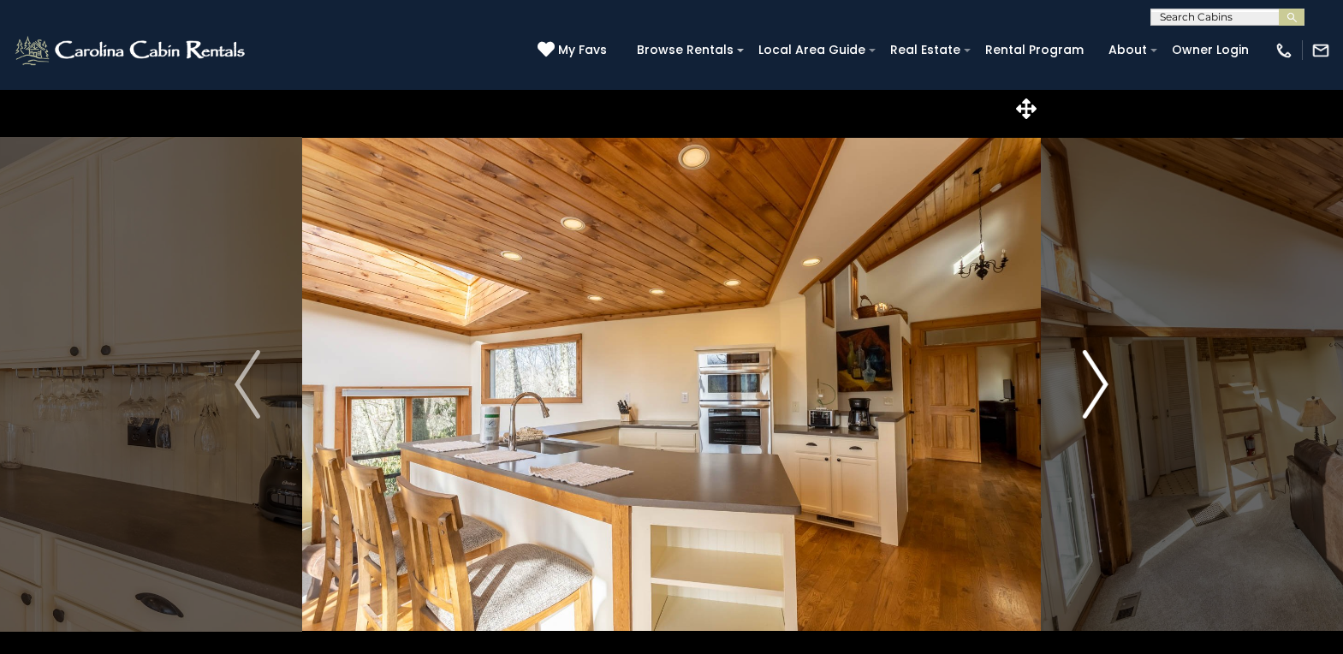
click at [1104, 383] on img "Next" at bounding box center [1096, 384] width 26 height 68
